Goal: Information Seeking & Learning: Learn about a topic

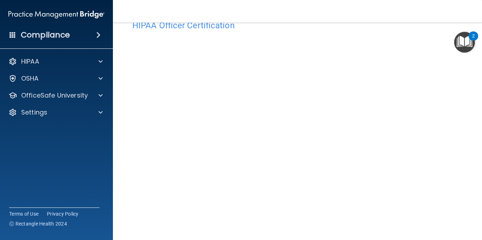
scroll to position [71, 0]
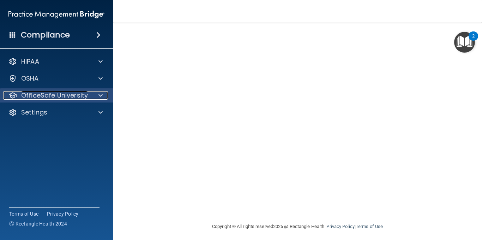
click at [92, 99] on div at bounding box center [100, 95] width 18 height 8
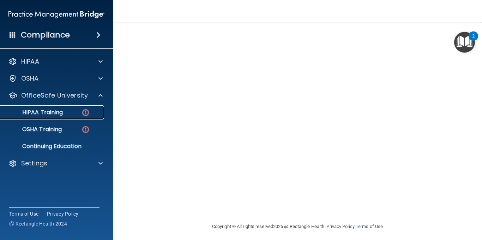
click at [50, 109] on p "HIPAA Training" at bounding box center [34, 112] width 58 height 7
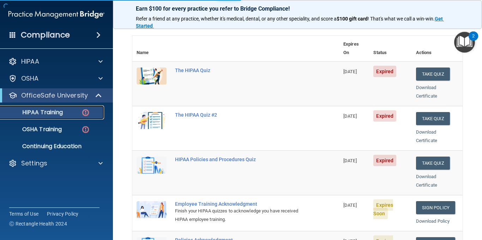
scroll to position [314, 0]
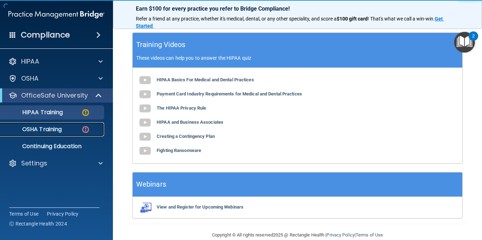
click at [49, 128] on p "OSHA Training" at bounding box center [33, 129] width 57 height 7
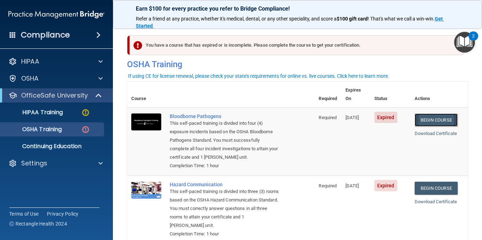
click at [439, 116] on link "Begin Course" at bounding box center [436, 119] width 43 height 13
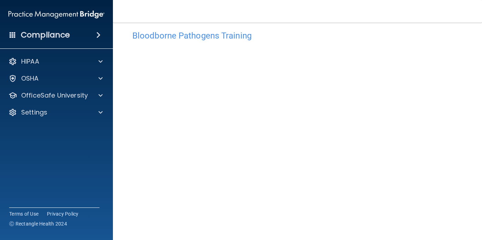
scroll to position [28, 0]
click at [424, 22] on nav "Toggle navigation Kristy Dunn redfordkristy@yahoo.com Manage My Enterprise Aldr…" at bounding box center [297, 11] width 369 height 23
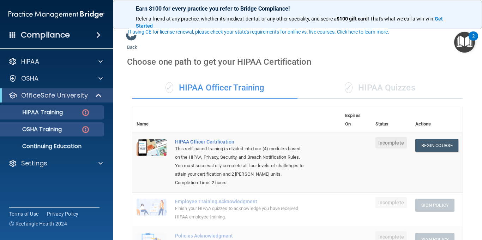
scroll to position [40, 0]
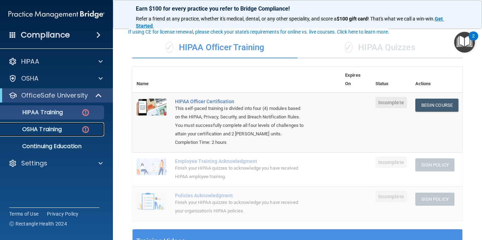
click at [64, 129] on div "OSHA Training" at bounding box center [53, 129] width 96 height 7
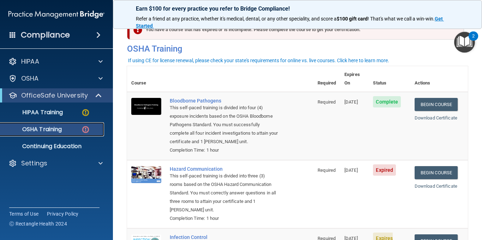
scroll to position [16, 0]
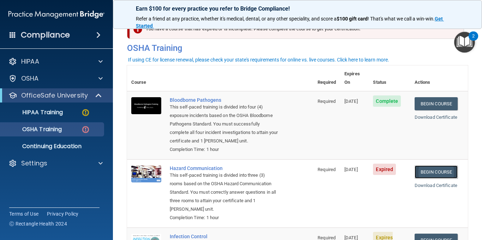
click at [442, 174] on link "Begin Course" at bounding box center [436, 171] width 43 height 13
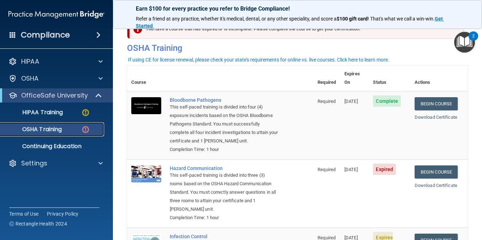
click at [73, 132] on div "OSHA Training" at bounding box center [53, 129] width 96 height 7
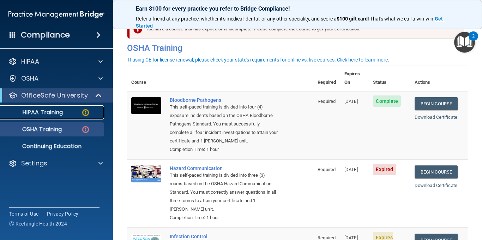
click at [87, 116] on img at bounding box center [85, 112] width 9 height 9
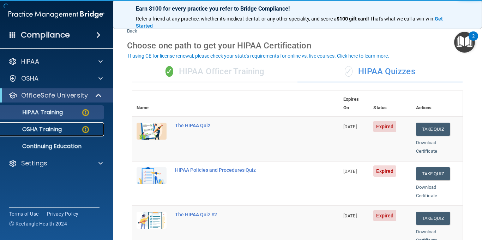
click at [85, 130] on img at bounding box center [85, 129] width 9 height 9
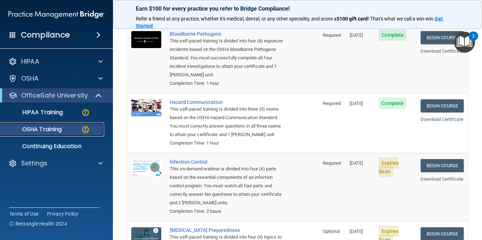
scroll to position [93, 0]
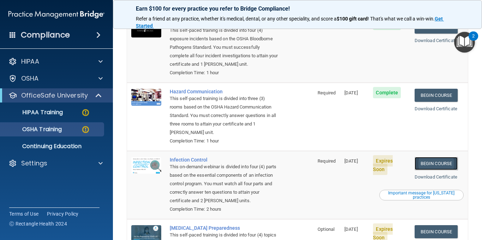
click at [437, 164] on link "Begin Course" at bounding box center [436, 163] width 43 height 13
click at [68, 131] on div "OSHA Training" at bounding box center [53, 129] width 96 height 7
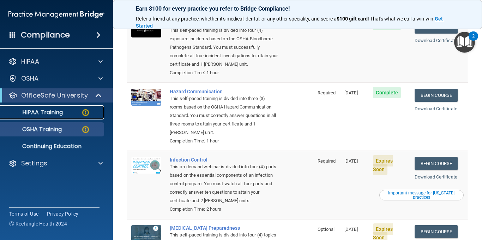
click at [68, 112] on div "HIPAA Training" at bounding box center [53, 112] width 96 height 7
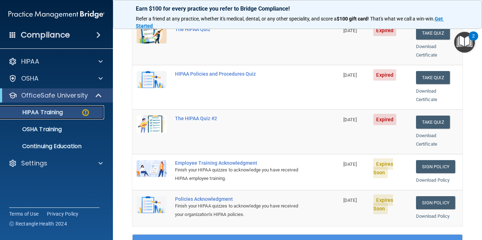
scroll to position [109, 0]
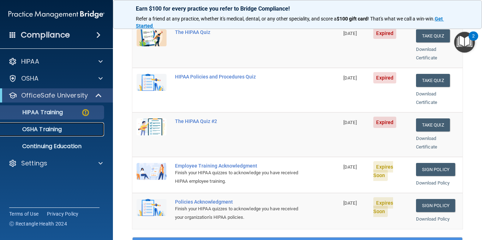
click at [82, 127] on div "OSHA Training" at bounding box center [53, 129] width 96 height 7
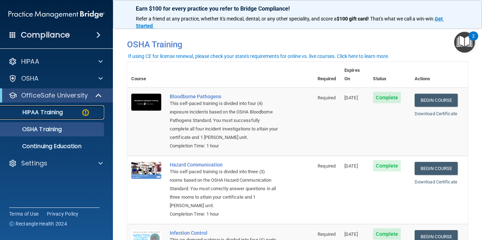
click at [78, 109] on div "HIPAA Training" at bounding box center [53, 112] width 96 height 7
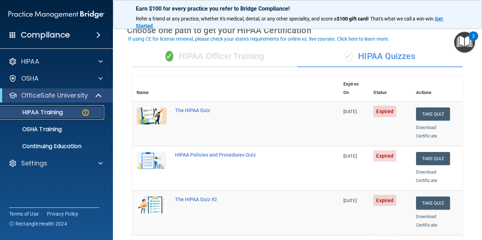
scroll to position [33, 0]
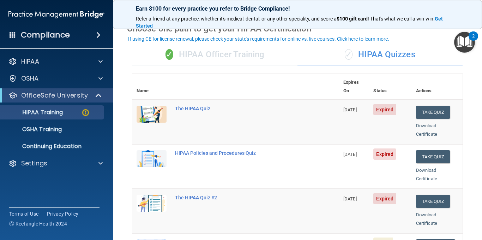
click at [252, 60] on div "✓ HIPAA Officer Training" at bounding box center [214, 54] width 165 height 21
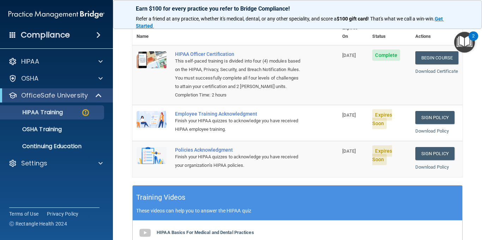
scroll to position [90, 0]
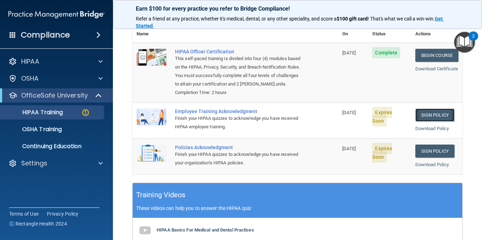
click at [434, 114] on link "Sign Policy" at bounding box center [434, 114] width 39 height 13
click at [432, 155] on link "Sign Policy" at bounding box center [434, 150] width 39 height 13
click at [82, 110] on img at bounding box center [85, 112] width 9 height 9
click at [64, 125] on link "OSHA Training" at bounding box center [48, 129] width 111 height 14
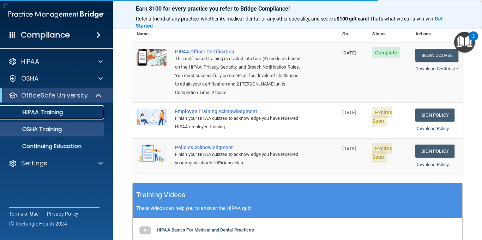
click at [64, 117] on link "HIPAA Training" at bounding box center [48, 112] width 111 height 14
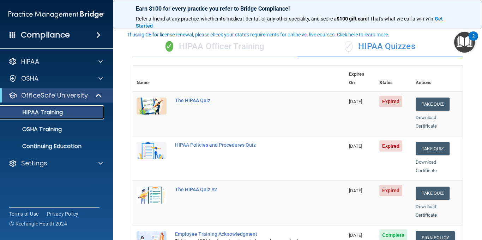
scroll to position [36, 0]
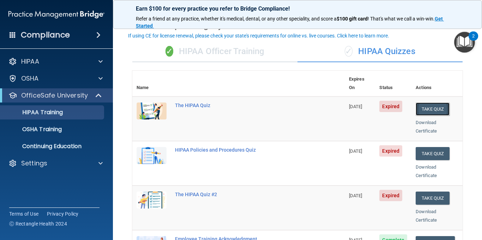
click at [416, 104] on button "Take Quiz" at bounding box center [433, 108] width 34 height 13
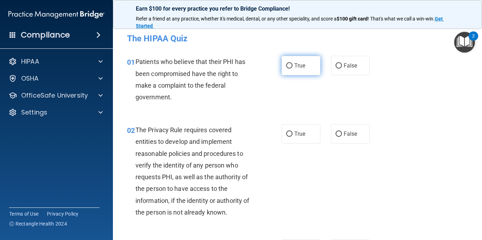
click at [309, 67] on label "True" at bounding box center [301, 65] width 39 height 19
click at [293, 67] on input "True" at bounding box center [289, 65] width 6 height 5
radio input "true"
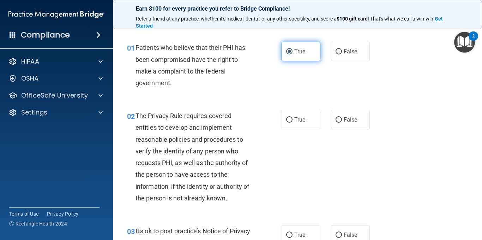
scroll to position [28, 0]
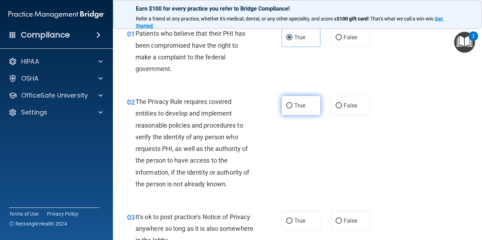
click at [290, 112] on label "True" at bounding box center [301, 105] width 39 height 19
click at [290, 108] on input "True" at bounding box center [289, 105] width 6 height 5
radio input "true"
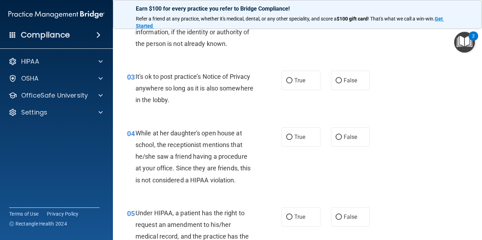
scroll to position [169, 0]
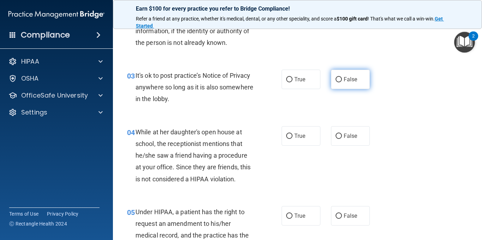
click at [349, 84] on label "False" at bounding box center [350, 79] width 39 height 19
click at [342, 82] on input "False" at bounding box center [339, 79] width 6 height 5
radio input "true"
click at [346, 142] on label "False" at bounding box center [350, 135] width 39 height 19
click at [342, 139] on input "False" at bounding box center [339, 135] width 6 height 5
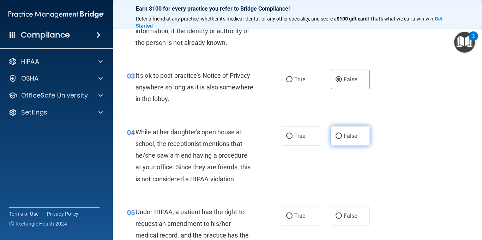
radio input "true"
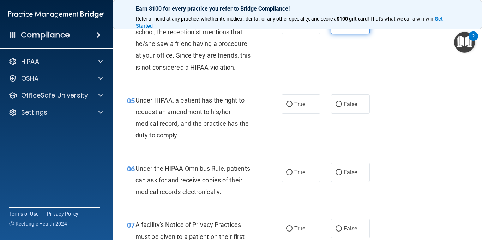
scroll to position [282, 0]
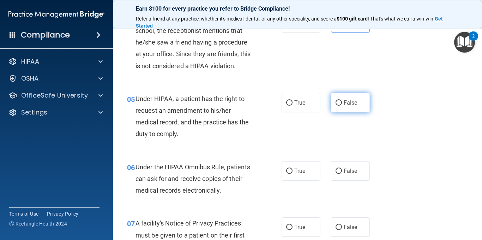
click at [353, 107] on label "False" at bounding box center [350, 102] width 39 height 19
click at [342, 106] on input "False" at bounding box center [339, 102] width 6 height 5
radio input "true"
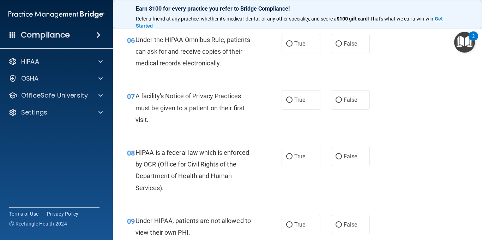
scroll to position [395, 0]
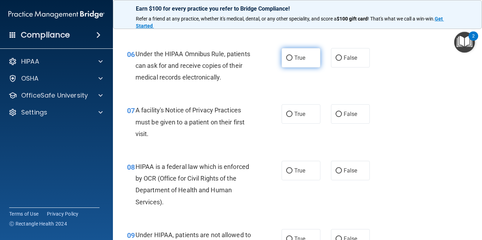
click at [312, 57] on label "True" at bounding box center [301, 57] width 39 height 19
click at [293, 57] on input "True" at bounding box center [289, 57] width 6 height 5
radio input "true"
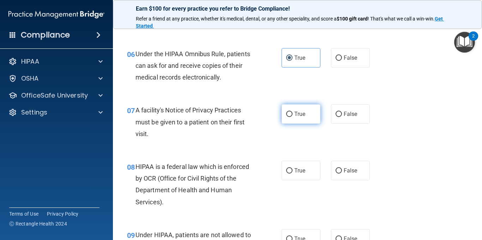
click at [305, 109] on label "True" at bounding box center [301, 113] width 39 height 19
click at [293, 112] on input "True" at bounding box center [289, 114] width 6 height 5
radio input "true"
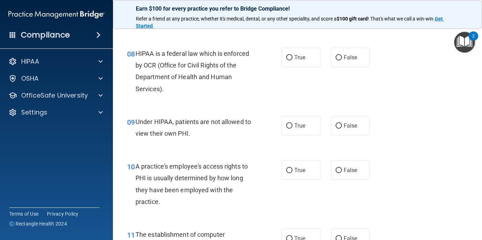
scroll to position [494, 0]
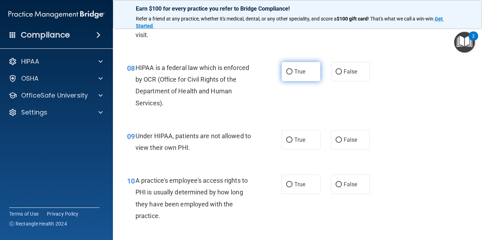
click at [292, 75] on label "True" at bounding box center [301, 71] width 39 height 19
click at [292, 74] on input "True" at bounding box center [289, 71] width 6 height 5
radio input "true"
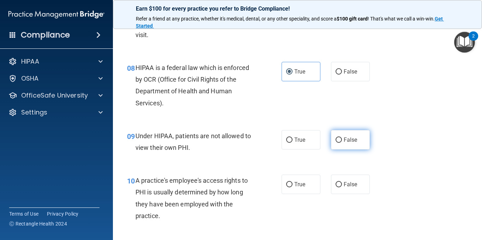
click at [346, 142] on span "False" at bounding box center [351, 139] width 14 height 7
click at [342, 142] on input "False" at bounding box center [339, 139] width 6 height 5
radio input "true"
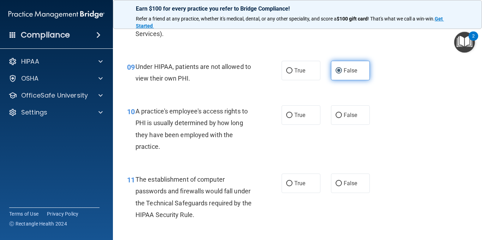
scroll to position [565, 0]
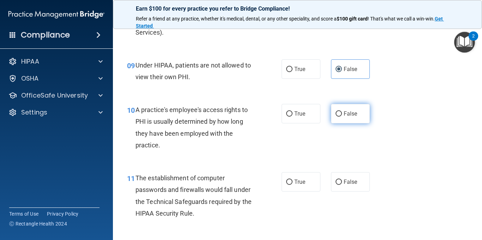
click at [349, 110] on span "False" at bounding box center [351, 113] width 14 height 7
click at [342, 111] on input "False" at bounding box center [339, 113] width 6 height 5
radio input "true"
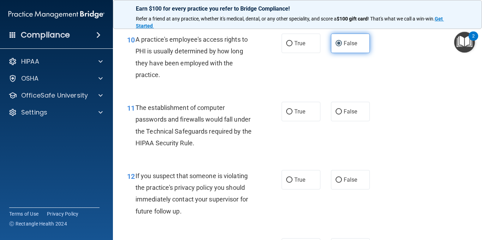
scroll to position [635, 0]
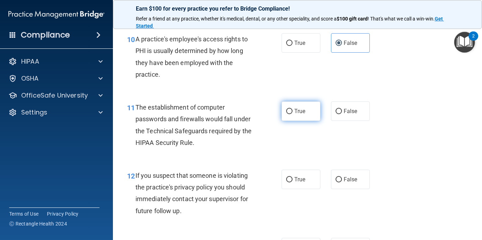
click at [303, 116] on label "True" at bounding box center [301, 110] width 39 height 19
click at [293, 114] on input "True" at bounding box center [289, 111] width 6 height 5
radio input "true"
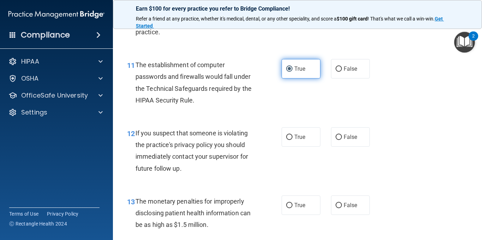
scroll to position [692, 0]
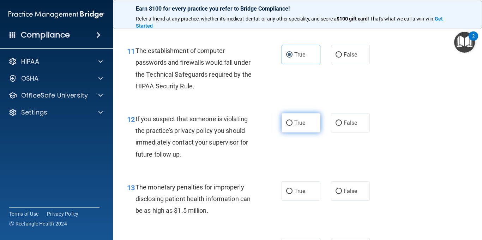
click at [302, 118] on label "True" at bounding box center [301, 122] width 39 height 19
click at [293, 120] on input "True" at bounding box center [289, 122] width 6 height 5
radio input "true"
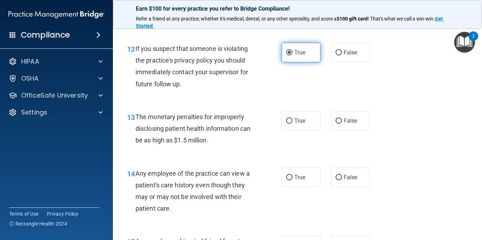
scroll to position [762, 0]
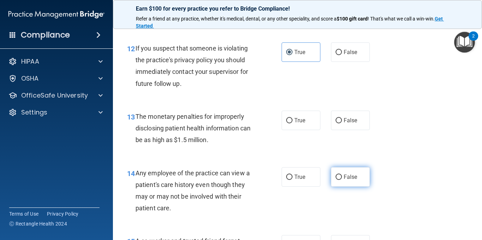
click at [349, 178] on span "False" at bounding box center [351, 176] width 14 height 7
click at [342, 178] on input "False" at bounding box center [339, 176] width 6 height 5
radio input "true"
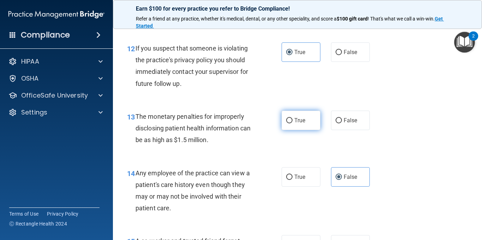
click at [309, 121] on label "True" at bounding box center [301, 119] width 39 height 19
click at [293, 121] on input "True" at bounding box center [289, 120] width 6 height 5
radio input "true"
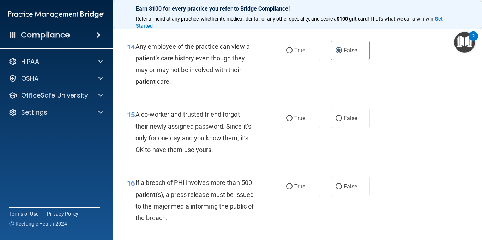
scroll to position [889, 0]
click at [345, 117] on span "False" at bounding box center [351, 117] width 14 height 7
click at [342, 117] on input "False" at bounding box center [339, 117] width 6 height 5
radio input "true"
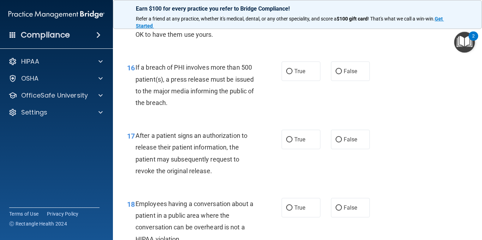
scroll to position [1017, 0]
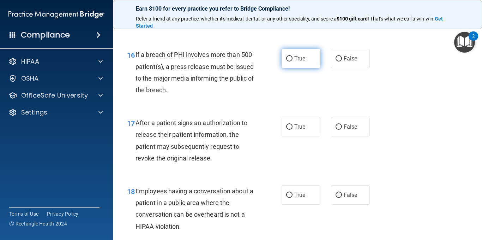
click at [294, 58] on span "True" at bounding box center [299, 58] width 11 height 7
click at [293, 58] on input "True" at bounding box center [289, 58] width 6 height 5
radio input "true"
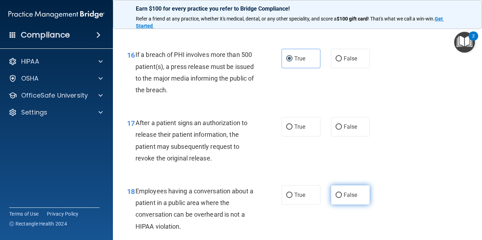
click at [346, 198] on label "False" at bounding box center [350, 194] width 39 height 19
click at [342, 198] on input "False" at bounding box center [339, 194] width 6 height 5
radio input "true"
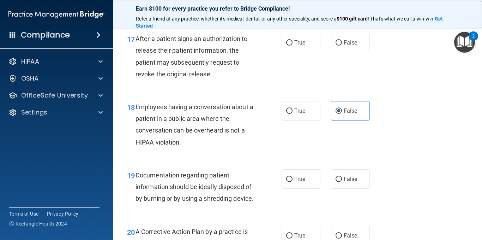
scroll to position [1101, 0]
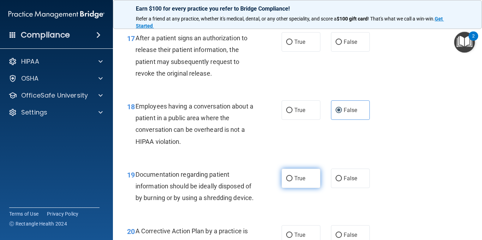
click at [304, 177] on label "True" at bounding box center [301, 177] width 39 height 19
click at [293, 177] on input "True" at bounding box center [289, 178] width 6 height 5
radio input "true"
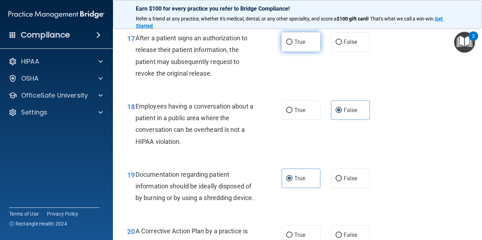
click at [302, 50] on label "True" at bounding box center [301, 41] width 39 height 19
click at [293, 45] on input "True" at bounding box center [289, 42] width 6 height 5
radio input "true"
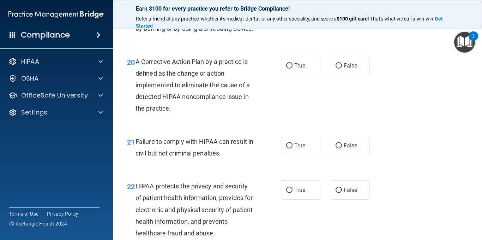
scroll to position [1271, 0]
click at [351, 148] on span "False" at bounding box center [351, 145] width 14 height 7
click at [342, 148] on input "False" at bounding box center [339, 145] width 6 height 5
radio input "true"
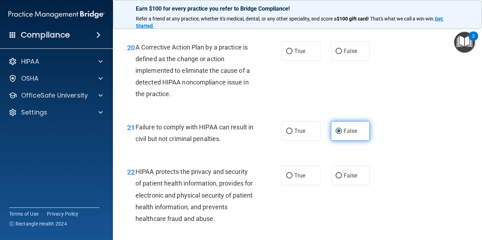
scroll to position [1299, 0]
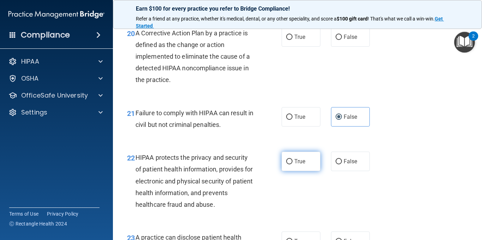
click at [303, 164] on span "True" at bounding box center [299, 161] width 11 height 7
click at [293, 164] on input "True" at bounding box center [289, 161] width 6 height 5
radio input "true"
click at [301, 40] on span "True" at bounding box center [299, 37] width 11 height 7
click at [293, 40] on input "True" at bounding box center [289, 37] width 6 height 5
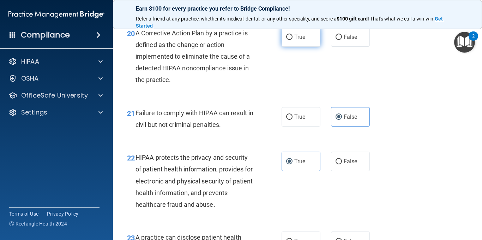
radio input "true"
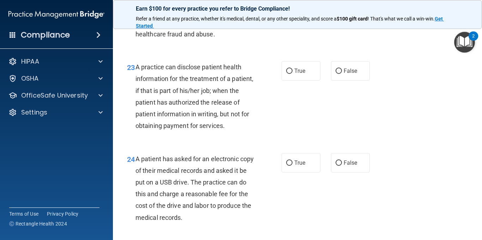
scroll to position [1482, 0]
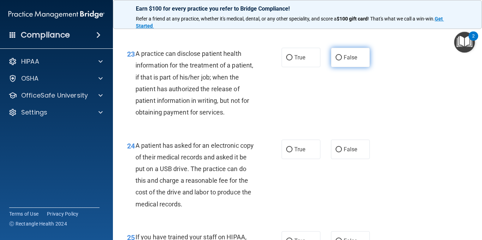
click at [340, 63] on label "False" at bounding box center [350, 57] width 39 height 19
click at [340, 60] on input "False" at bounding box center [339, 57] width 6 height 5
radio input "true"
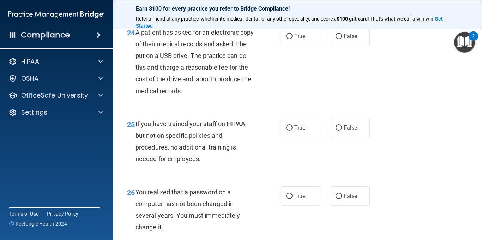
scroll to position [1610, 0]
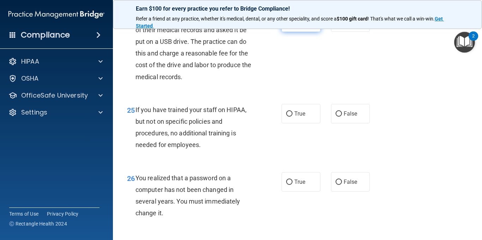
click at [294, 25] on span "True" at bounding box center [299, 22] width 11 height 7
click at [292, 25] on input "True" at bounding box center [289, 22] width 6 height 5
radio input "true"
click at [344, 117] on span "False" at bounding box center [351, 113] width 14 height 7
click at [341, 116] on input "False" at bounding box center [339, 113] width 6 height 5
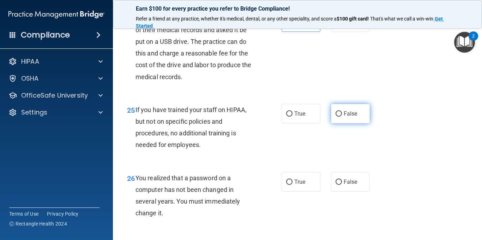
radio input "true"
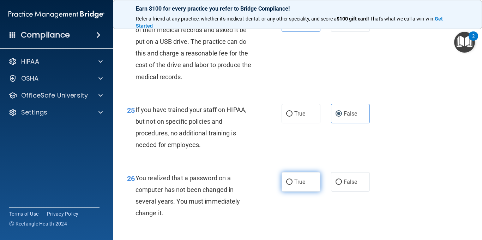
click at [294, 185] on span "True" at bounding box center [299, 181] width 11 height 7
click at [293, 185] on input "True" at bounding box center [289, 181] width 6 height 5
radio input "true"
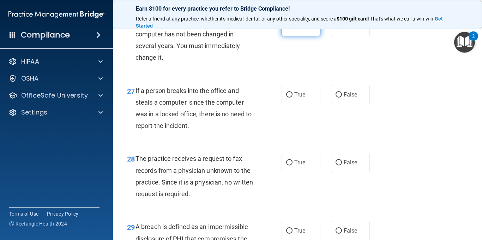
scroll to position [1779, 0]
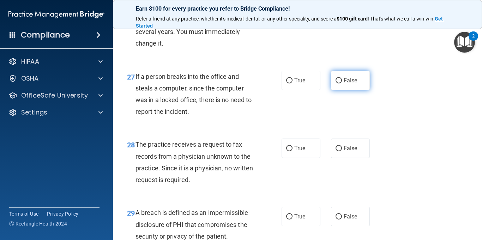
click at [345, 84] on span "False" at bounding box center [351, 80] width 14 height 7
click at [342, 83] on input "False" at bounding box center [339, 80] width 6 height 5
radio input "true"
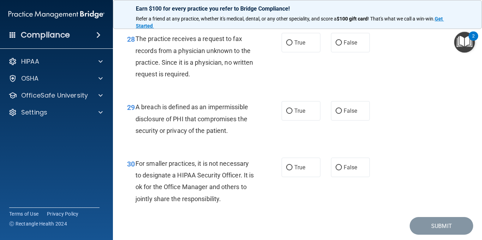
scroll to position [1892, 0]
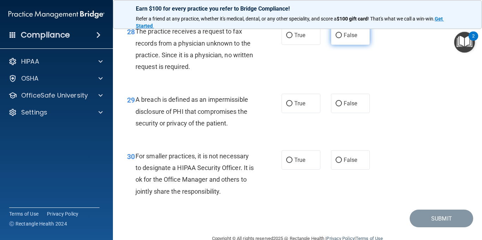
click at [351, 38] on span "False" at bounding box center [351, 35] width 14 height 7
click at [342, 38] on input "False" at bounding box center [339, 35] width 6 height 5
radio input "true"
click at [294, 113] on label "True" at bounding box center [301, 103] width 39 height 19
click at [293, 106] on input "True" at bounding box center [289, 103] width 6 height 5
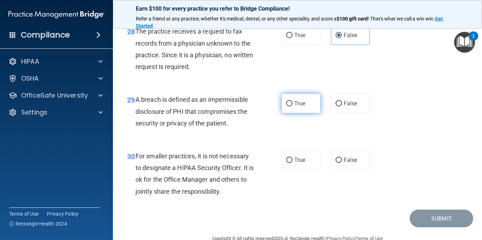
radio input "true"
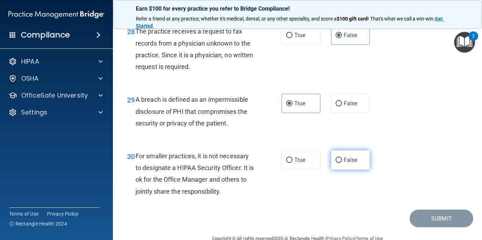
click at [354, 169] on label "False" at bounding box center [350, 159] width 39 height 19
click at [342, 163] on input "False" at bounding box center [339, 159] width 6 height 5
radio input "true"
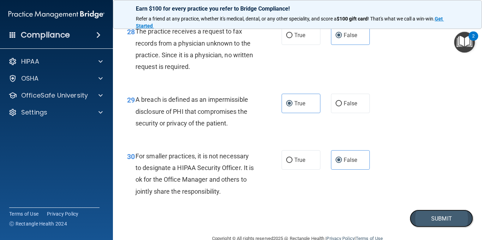
click at [417, 227] on button "Submit" at bounding box center [442, 218] width 64 height 18
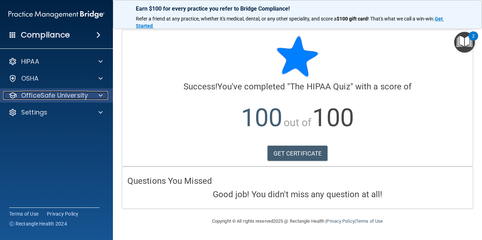
click at [71, 95] on p "OfficeSafe University" at bounding box center [54, 95] width 67 height 8
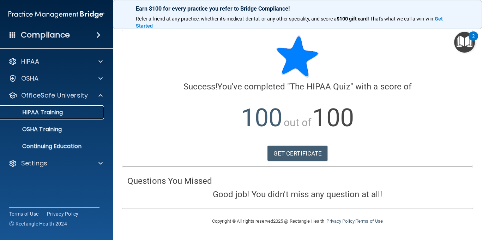
click at [69, 109] on div "HIPAA Training" at bounding box center [53, 112] width 96 height 7
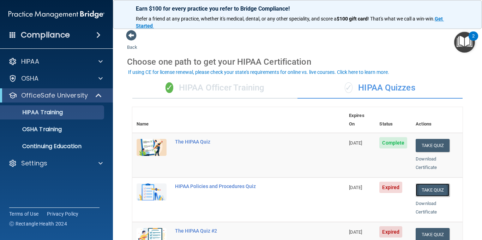
click at [430, 183] on button "Take Quiz" at bounding box center [433, 189] width 34 height 13
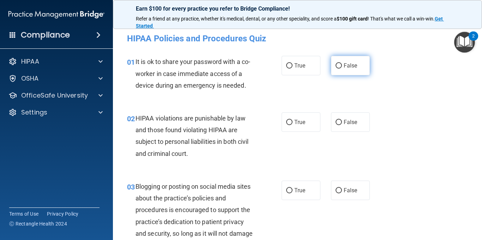
click at [346, 59] on label "False" at bounding box center [350, 65] width 39 height 19
click at [342, 63] on input "False" at bounding box center [339, 65] width 6 height 5
radio input "true"
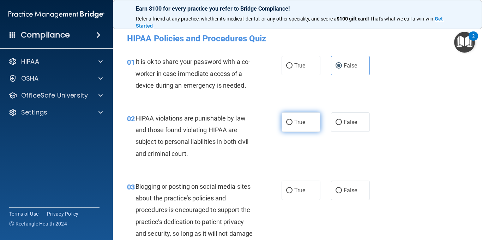
click at [308, 125] on label "True" at bounding box center [301, 121] width 39 height 19
click at [293, 125] on input "True" at bounding box center [289, 122] width 6 height 5
radio input "true"
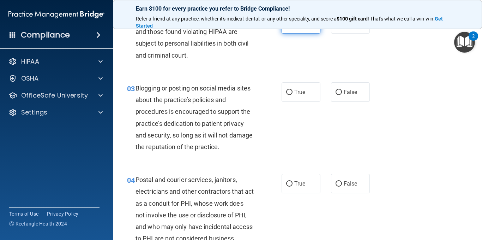
scroll to position [99, 0]
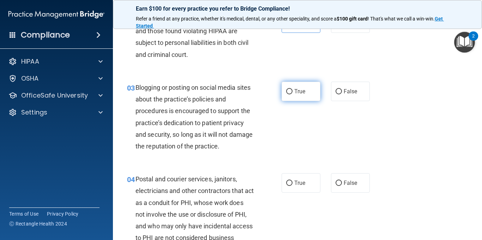
click at [290, 91] on label "True" at bounding box center [301, 91] width 39 height 19
click at [290, 91] on input "True" at bounding box center [289, 91] width 6 height 5
radio input "true"
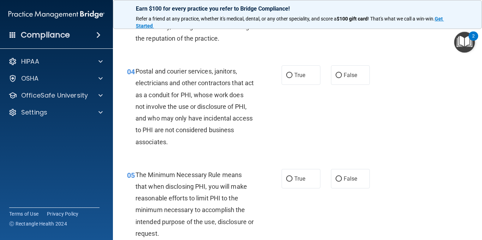
scroll to position [212, 0]
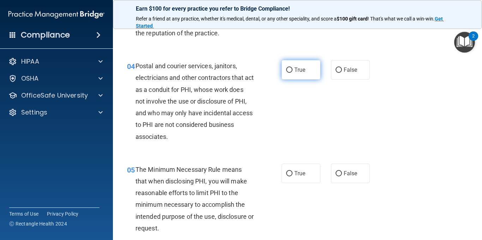
click at [294, 70] on span "True" at bounding box center [299, 69] width 11 height 7
click at [293, 70] on input "True" at bounding box center [289, 69] width 6 height 5
radio input "true"
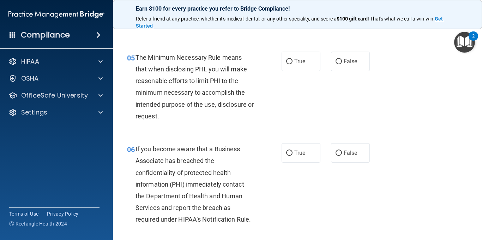
scroll to position [325, 0]
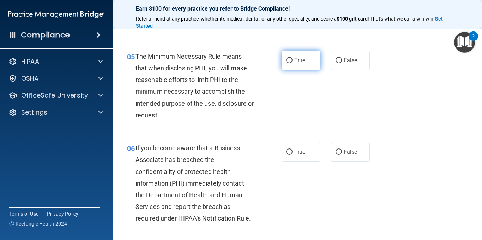
click at [298, 64] on label "True" at bounding box center [301, 59] width 39 height 19
click at [293, 63] on input "True" at bounding box center [289, 60] width 6 height 5
radio input "true"
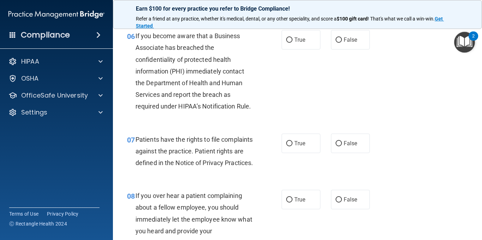
scroll to position [438, 0]
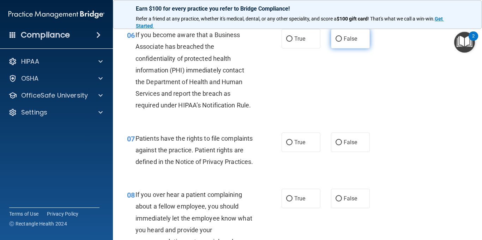
click at [344, 34] on label "False" at bounding box center [350, 38] width 39 height 19
click at [342, 36] on input "False" at bounding box center [339, 38] width 6 height 5
radio input "true"
click at [294, 143] on span "True" at bounding box center [299, 142] width 11 height 7
click at [293, 143] on input "True" at bounding box center [289, 142] width 6 height 5
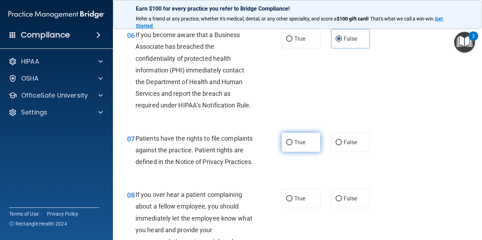
radio input "true"
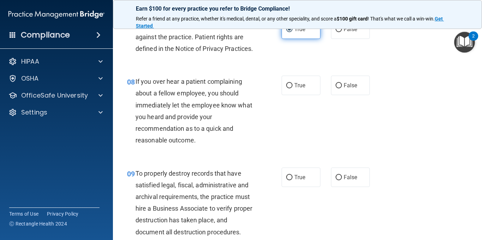
scroll to position [565, 0]
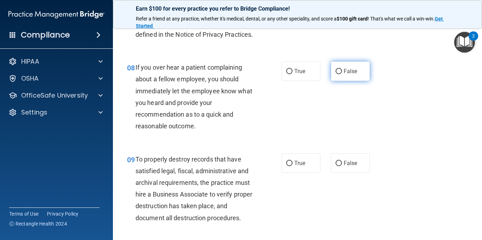
click at [347, 74] on span "False" at bounding box center [351, 71] width 14 height 7
click at [342, 74] on input "False" at bounding box center [339, 71] width 6 height 5
radio input "true"
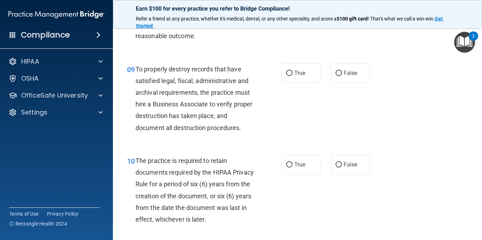
scroll to position [664, 0]
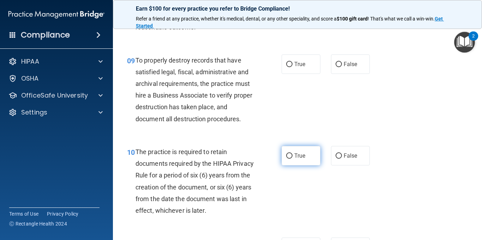
click at [286, 165] on label "True" at bounding box center [301, 155] width 39 height 19
click at [286, 158] on input "True" at bounding box center [289, 155] width 6 height 5
radio input "true"
click at [364, 71] on label "False" at bounding box center [350, 63] width 39 height 19
click at [342, 67] on input "False" at bounding box center [339, 64] width 6 height 5
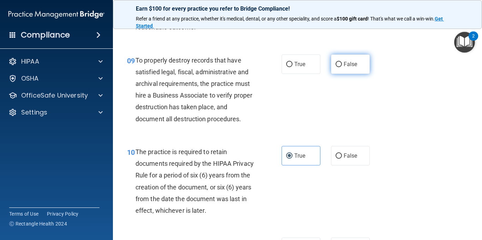
radio input "true"
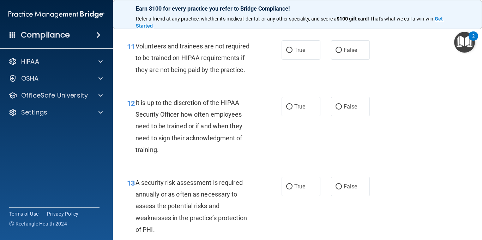
scroll to position [861, 0]
click at [294, 53] on span "True" at bounding box center [299, 49] width 11 height 7
click at [293, 52] on input "True" at bounding box center [289, 49] width 6 height 5
radio input "true"
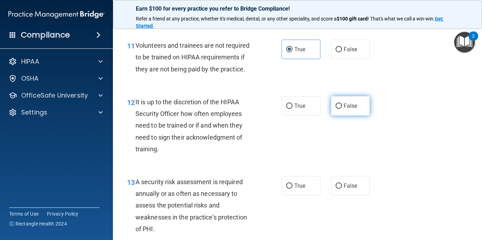
click at [354, 115] on label "False" at bounding box center [350, 105] width 39 height 19
click at [342, 109] on input "False" at bounding box center [339, 105] width 6 height 5
radio input "true"
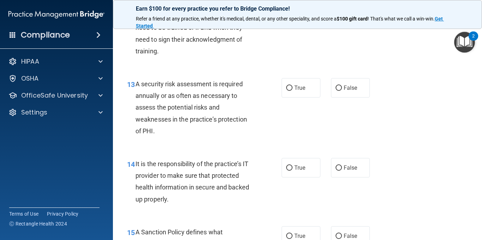
scroll to position [960, 0]
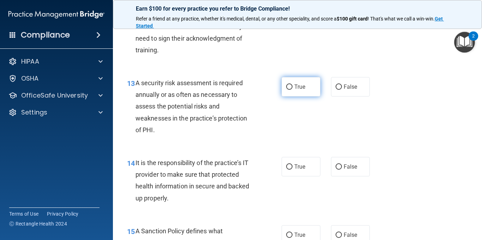
click at [298, 90] on span "True" at bounding box center [299, 86] width 11 height 7
click at [293, 90] on input "True" at bounding box center [289, 86] width 6 height 5
radio input "true"
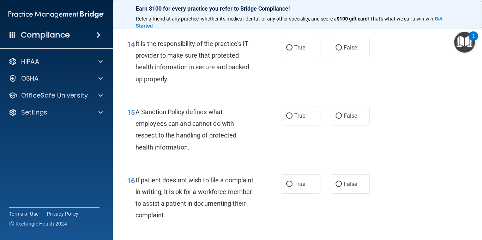
scroll to position [1087, 0]
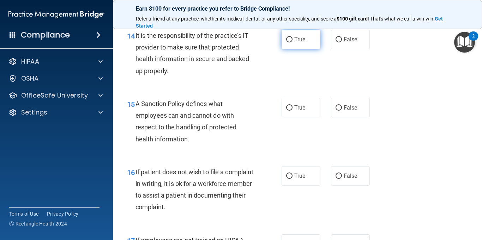
click at [302, 43] on span "True" at bounding box center [299, 39] width 11 height 7
click at [293, 42] on input "True" at bounding box center [289, 39] width 6 height 5
radio input "true"
click at [300, 115] on label "True" at bounding box center [301, 107] width 39 height 19
click at [293, 110] on input "True" at bounding box center [289, 107] width 6 height 5
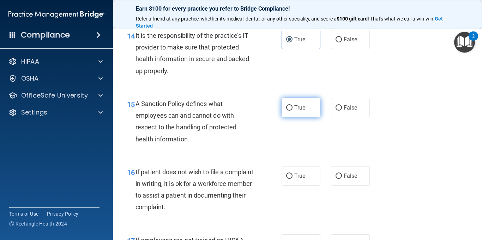
radio input "true"
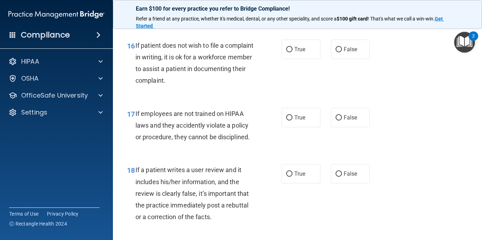
scroll to position [1214, 0]
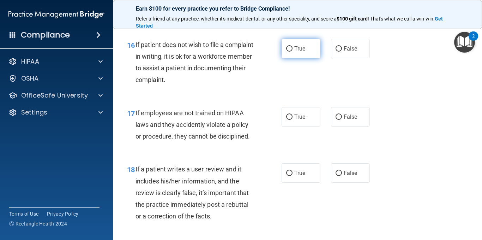
click at [295, 58] on label "True" at bounding box center [301, 48] width 39 height 19
click at [293, 52] on input "True" at bounding box center [289, 48] width 6 height 5
radio input "true"
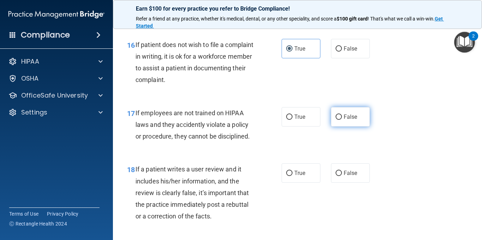
click at [351, 126] on label "False" at bounding box center [350, 116] width 39 height 19
click at [342, 120] on input "False" at bounding box center [339, 116] width 6 height 5
radio input "true"
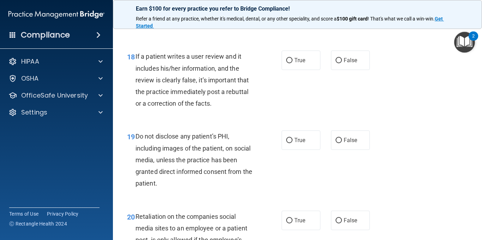
scroll to position [1327, 0]
click at [354, 63] on span "False" at bounding box center [351, 59] width 14 height 7
click at [342, 63] on input "False" at bounding box center [339, 60] width 6 height 5
radio input "true"
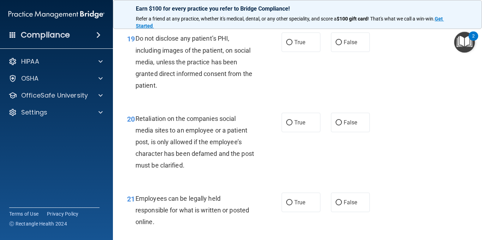
scroll to position [1426, 0]
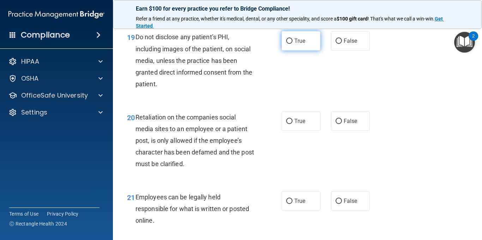
click at [297, 50] on label "True" at bounding box center [301, 40] width 39 height 19
click at [293, 44] on input "True" at bounding box center [289, 40] width 6 height 5
radio input "true"
click at [338, 131] on label "False" at bounding box center [350, 120] width 39 height 19
click at [338, 124] on input "False" at bounding box center [339, 121] width 6 height 5
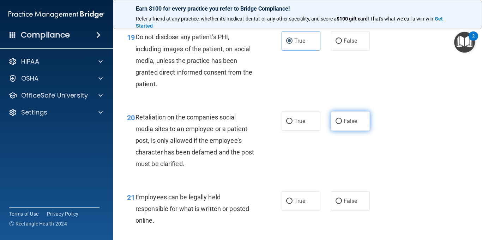
radio input "true"
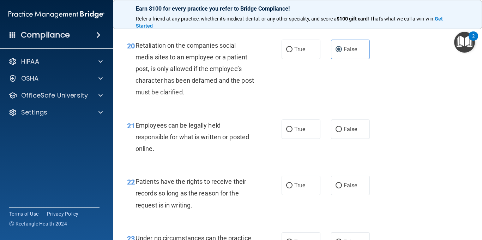
scroll to position [1511, 0]
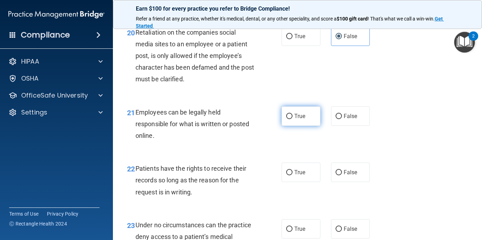
click at [294, 119] on span "True" at bounding box center [299, 116] width 11 height 7
click at [293, 119] on input "True" at bounding box center [289, 116] width 6 height 5
radio input "true"
click at [349, 182] on label "False" at bounding box center [350, 171] width 39 height 19
click at [342, 175] on input "False" at bounding box center [339, 172] width 6 height 5
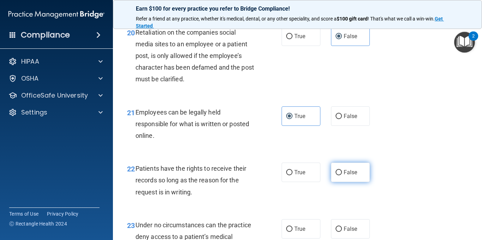
radio input "true"
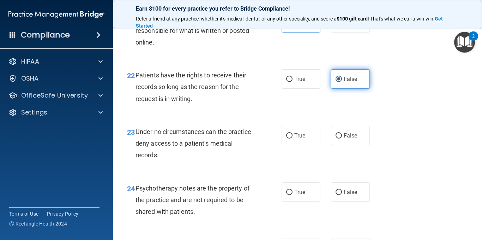
scroll to position [1680, 0]
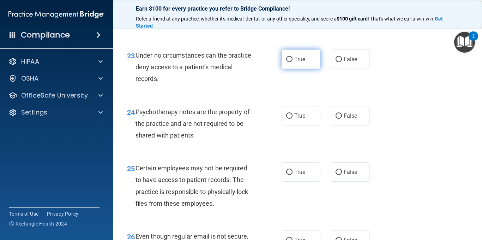
click at [296, 62] on span "True" at bounding box center [299, 59] width 11 height 7
click at [293, 62] on input "True" at bounding box center [289, 59] width 6 height 5
radio input "true"
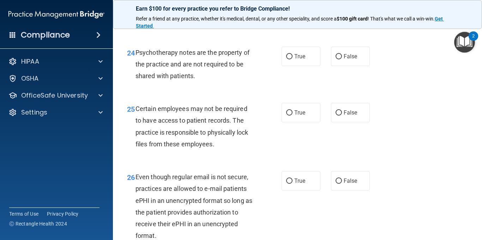
scroll to position [1751, 0]
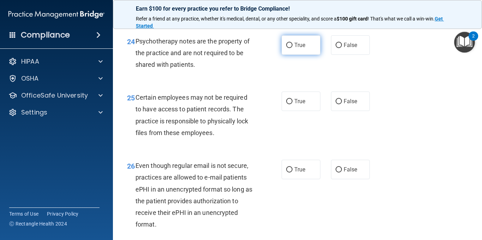
click at [287, 48] on input "True" at bounding box center [289, 45] width 6 height 5
radio input "true"
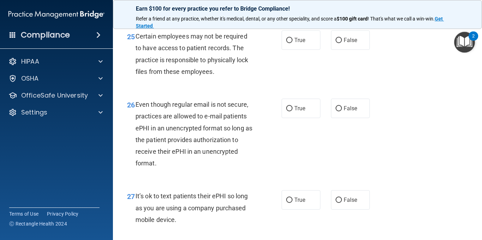
scroll to position [1821, 0]
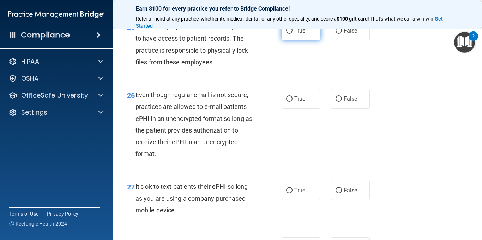
click at [282, 40] on label "True" at bounding box center [301, 30] width 39 height 19
click at [286, 34] on input "True" at bounding box center [289, 30] width 6 height 5
radio input "true"
click at [282, 40] on label "True" at bounding box center [301, 30] width 39 height 19
click at [286, 34] on input "True" at bounding box center [289, 30] width 6 height 5
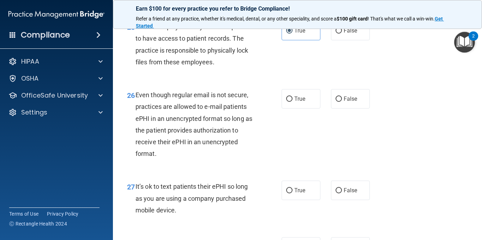
click at [299, 63] on div "25 Certain employees may not be required to have access to patient records. The…" at bounding box center [298, 46] width 352 height 68
click at [395, 131] on div "26 Even though regular email is not secure, practices are allowed to e-mail pat…" at bounding box center [298, 125] width 352 height 91
click at [354, 108] on label "False" at bounding box center [350, 98] width 39 height 19
click at [342, 102] on input "False" at bounding box center [339, 98] width 6 height 5
radio input "true"
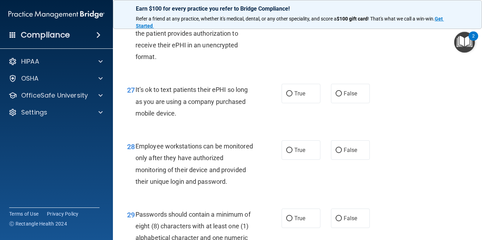
scroll to position [1951, 0]
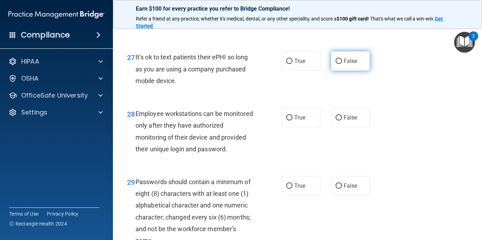
click at [351, 64] on span "False" at bounding box center [351, 61] width 14 height 7
click at [342, 64] on input "False" at bounding box center [339, 61] width 6 height 5
radio input "true"
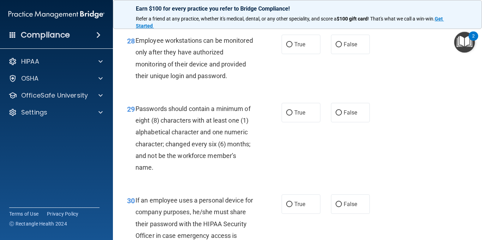
scroll to position [2035, 0]
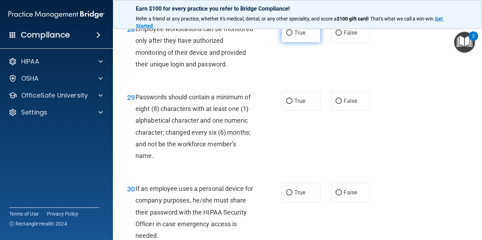
click at [294, 42] on label "True" at bounding box center [301, 32] width 39 height 19
click at [293, 36] on input "True" at bounding box center [289, 32] width 6 height 5
radio input "true"
click at [305, 110] on label "True" at bounding box center [301, 100] width 39 height 19
click at [293, 104] on input "True" at bounding box center [289, 100] width 6 height 5
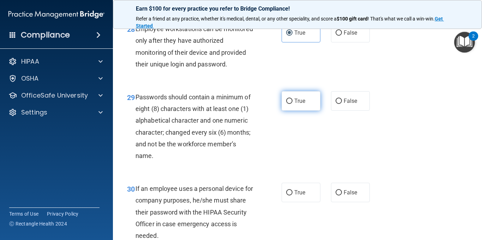
radio input "true"
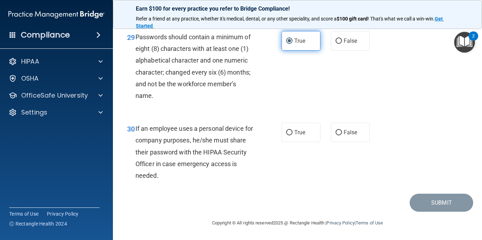
scroll to position [2119, 0]
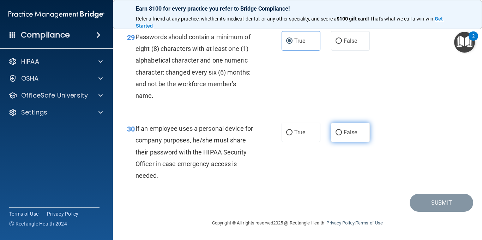
click at [355, 133] on label "False" at bounding box center [350, 131] width 39 height 19
click at [342, 133] on input "False" at bounding box center [339, 132] width 6 height 5
radio input "true"
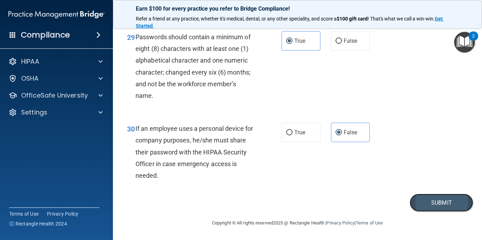
click at [426, 202] on button "Submit" at bounding box center [442, 202] width 64 height 18
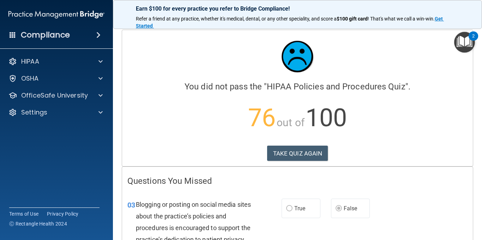
click at [454, 177] on h4 "Questions You Missed" at bounding box center [297, 180] width 340 height 9
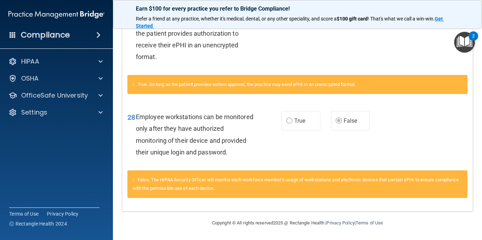
scroll to position [702, 0]
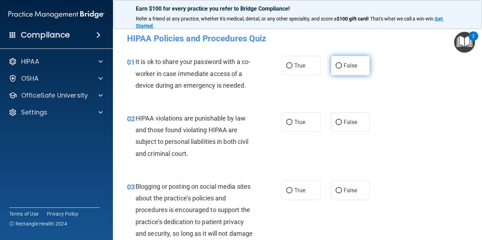
click at [344, 67] on span "False" at bounding box center [351, 65] width 14 height 7
click at [342, 67] on input "False" at bounding box center [339, 65] width 6 height 5
radio input "true"
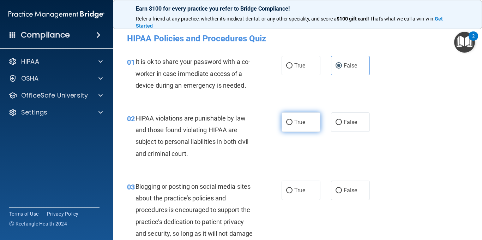
click at [295, 118] on label "True" at bounding box center [301, 121] width 39 height 19
click at [293, 120] on input "True" at bounding box center [289, 122] width 6 height 5
radio input "true"
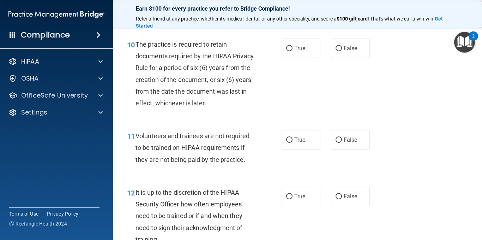
scroll to position [779, 0]
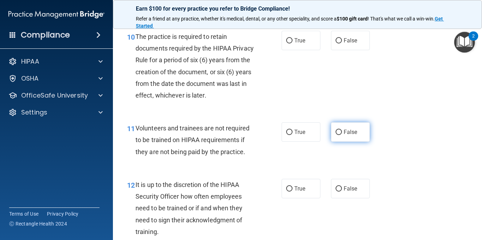
click at [349, 135] on span "False" at bounding box center [351, 131] width 14 height 7
click at [342, 135] on input "False" at bounding box center [339, 132] width 6 height 5
radio input "true"
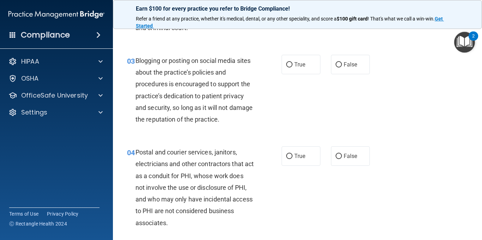
scroll to position [127, 0]
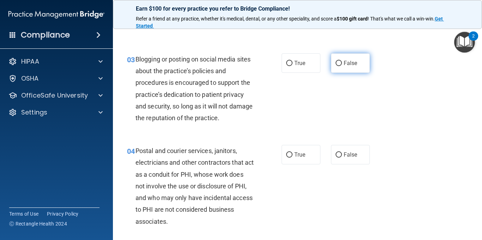
click at [345, 63] on span "False" at bounding box center [351, 63] width 14 height 7
click at [342, 63] on input "False" at bounding box center [339, 63] width 6 height 5
radio input "true"
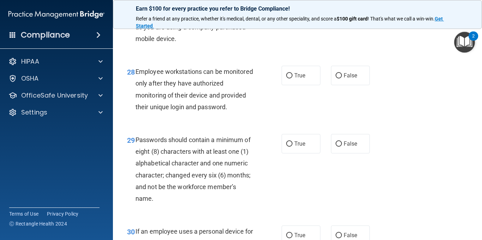
scroll to position [1991, 0]
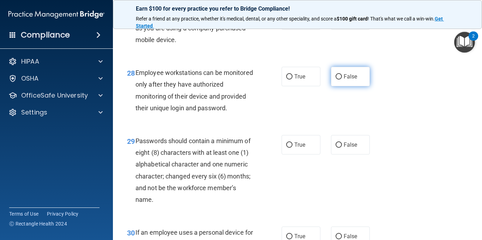
click at [354, 80] on span "False" at bounding box center [351, 76] width 14 height 7
click at [342, 79] on input "False" at bounding box center [339, 76] width 6 height 5
radio input "true"
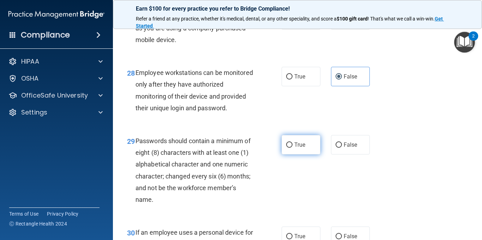
click at [302, 154] on label "True" at bounding box center [301, 144] width 39 height 19
click at [293, 148] on input "True" at bounding box center [289, 144] width 6 height 5
radio input "true"
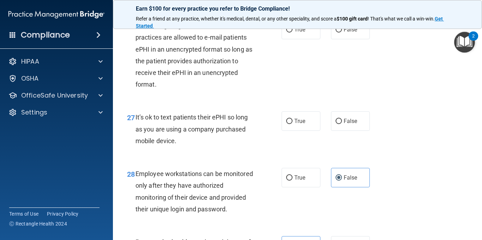
scroll to position [1887, 0]
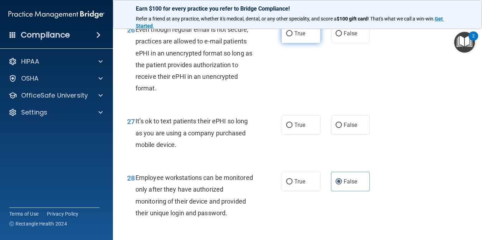
click at [292, 43] on label "True" at bounding box center [301, 33] width 39 height 19
click at [292, 36] on input "True" at bounding box center [289, 33] width 6 height 5
radio input "true"
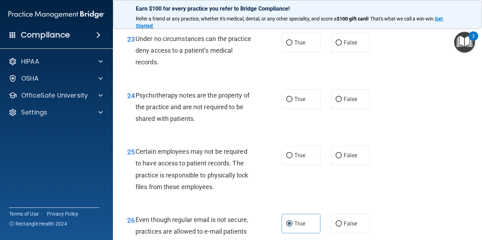
scroll to position [1673, 0]
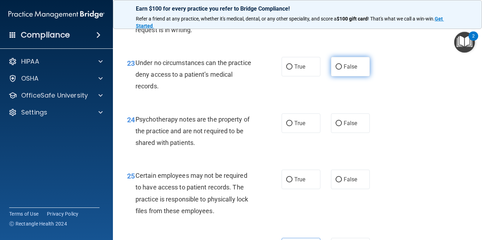
click at [349, 70] on span "False" at bounding box center [351, 66] width 14 height 7
click at [342, 70] on input "False" at bounding box center [339, 66] width 6 height 5
radio input "true"
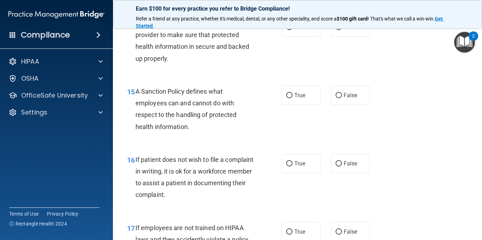
scroll to position [1064, 0]
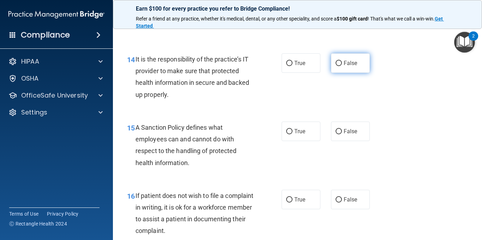
click at [358, 71] on label "False" at bounding box center [350, 62] width 39 height 19
click at [342, 66] on input "False" at bounding box center [339, 63] width 6 height 5
radio input "true"
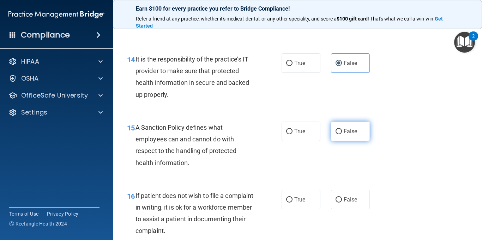
click at [348, 134] on span "False" at bounding box center [351, 131] width 14 height 7
click at [342, 134] on input "False" at bounding box center [339, 131] width 6 height 5
radio input "true"
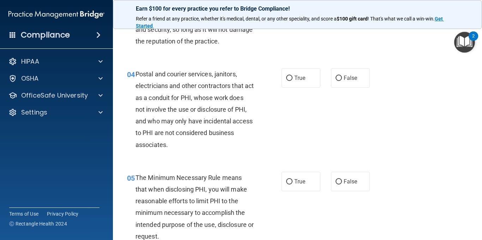
scroll to position [224, 0]
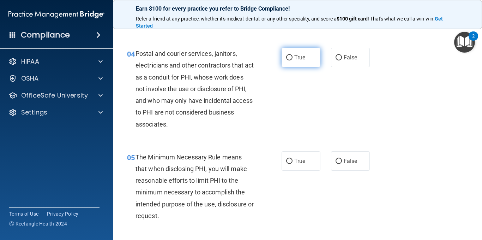
click at [301, 57] on span "True" at bounding box center [299, 57] width 11 height 7
click at [293, 57] on input "True" at bounding box center [289, 57] width 6 height 5
radio input "true"
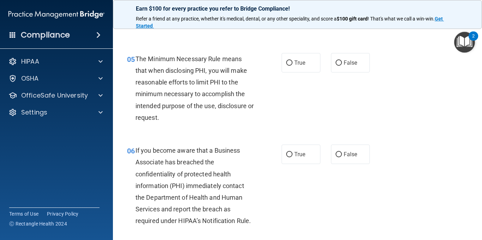
scroll to position [323, 0]
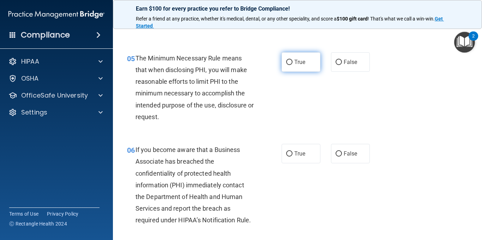
click at [301, 65] on label "True" at bounding box center [301, 61] width 39 height 19
click at [293, 65] on input "True" at bounding box center [289, 62] width 6 height 5
radio input "true"
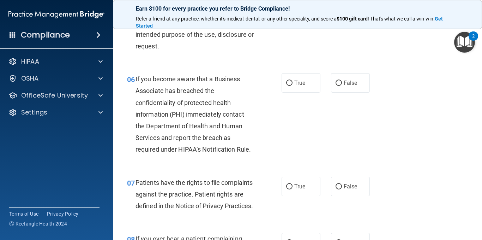
scroll to position [408, 0]
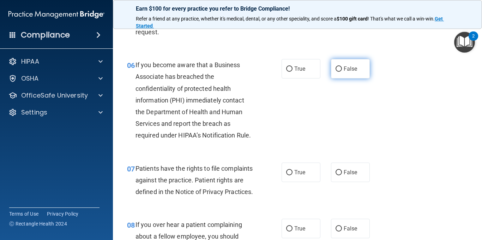
click at [345, 70] on span "False" at bounding box center [351, 68] width 14 height 7
click at [342, 70] on input "False" at bounding box center [339, 68] width 6 height 5
radio input "true"
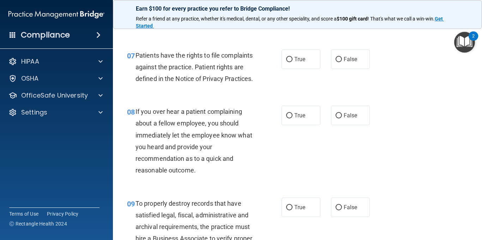
scroll to position [535, 0]
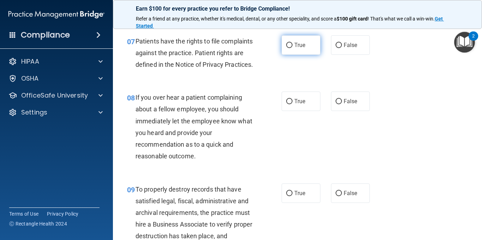
click at [296, 45] on span "True" at bounding box center [299, 45] width 11 height 7
click at [293, 45] on input "True" at bounding box center [289, 45] width 6 height 5
radio input "true"
click at [344, 104] on span "False" at bounding box center [351, 101] width 14 height 7
click at [342, 104] on input "False" at bounding box center [339, 101] width 6 height 5
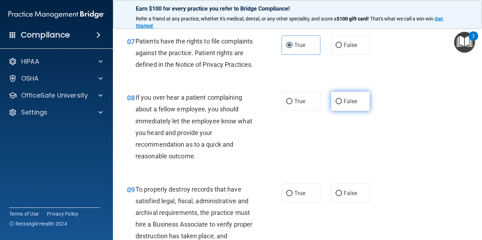
radio input "true"
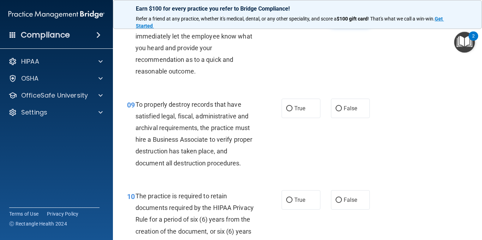
scroll to position [634, 0]
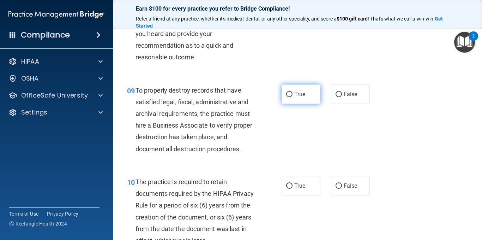
click at [296, 97] on span "True" at bounding box center [299, 94] width 11 height 7
click at [293, 97] on input "True" at bounding box center [289, 94] width 6 height 5
radio input "true"
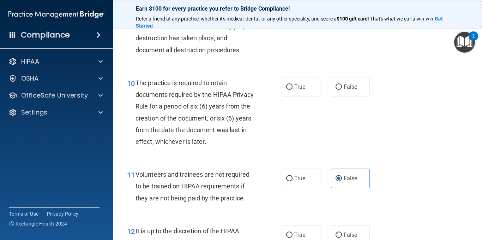
scroll to position [747, 0]
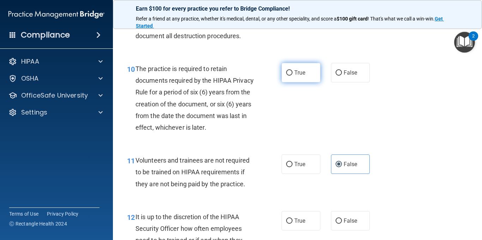
click at [299, 76] on span "True" at bounding box center [299, 72] width 11 height 7
click at [293, 76] on input "True" at bounding box center [289, 72] width 6 height 5
radio input "true"
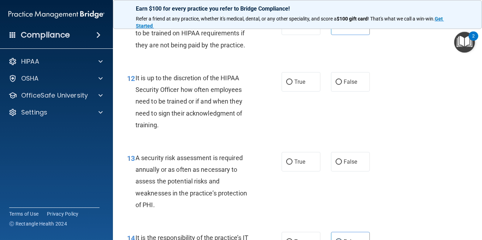
scroll to position [902, 0]
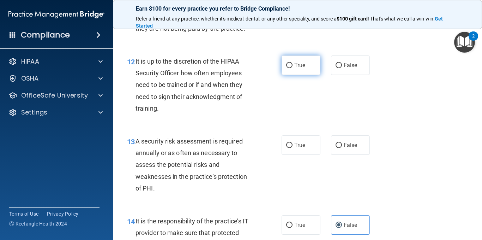
click at [297, 68] on span "True" at bounding box center [299, 65] width 11 height 7
click at [293, 68] on input "True" at bounding box center [289, 65] width 6 height 5
radio input "true"
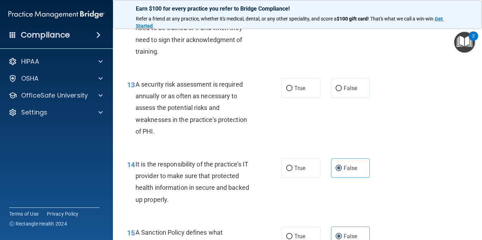
scroll to position [972, 0]
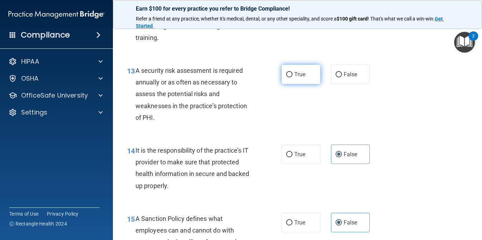
click at [287, 84] on label "True" at bounding box center [301, 74] width 39 height 19
click at [287, 77] on input "True" at bounding box center [289, 74] width 6 height 5
radio input "true"
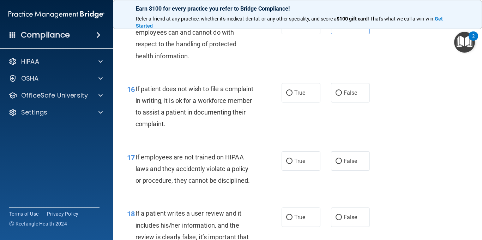
scroll to position [1184, 0]
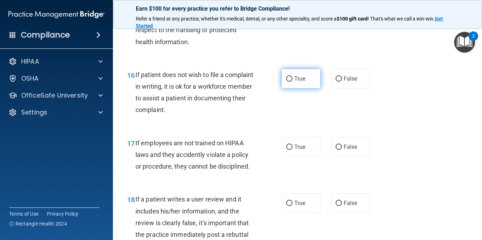
click at [292, 88] on label "True" at bounding box center [301, 78] width 39 height 19
click at [292, 82] on input "True" at bounding box center [289, 78] width 6 height 5
radio input "true"
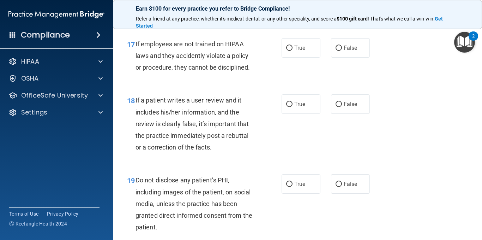
scroll to position [1297, 0]
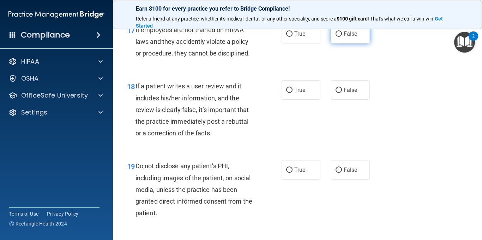
click at [355, 43] on label "False" at bounding box center [350, 33] width 39 height 19
click at [342, 37] on input "False" at bounding box center [339, 33] width 6 height 5
radio input "true"
click at [296, 173] on span "True" at bounding box center [299, 169] width 11 height 7
click at [293, 173] on input "True" at bounding box center [289, 169] width 6 height 5
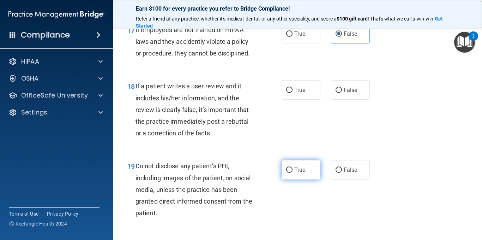
radio input "true"
click at [348, 93] on span "False" at bounding box center [351, 89] width 14 height 7
click at [342, 93] on input "False" at bounding box center [339, 90] width 6 height 5
radio input "true"
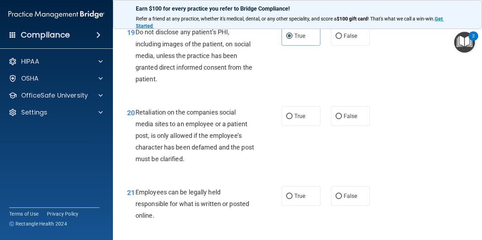
scroll to position [1467, 0]
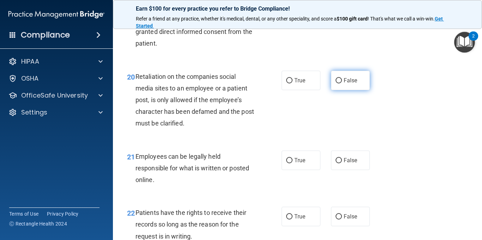
click at [352, 84] on label "False" at bounding box center [350, 80] width 39 height 19
click at [342, 83] on input "False" at bounding box center [339, 80] width 6 height 5
radio input "true"
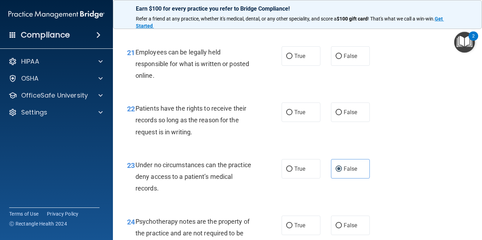
scroll to position [1580, 0]
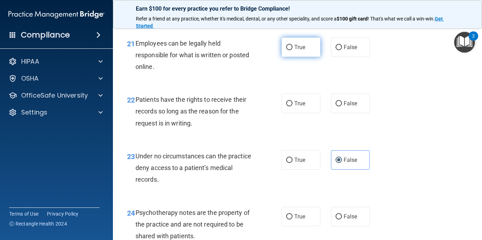
click at [291, 57] on label "True" at bounding box center [301, 46] width 39 height 19
click at [291, 50] on input "True" at bounding box center [289, 47] width 6 height 5
radio input "true"
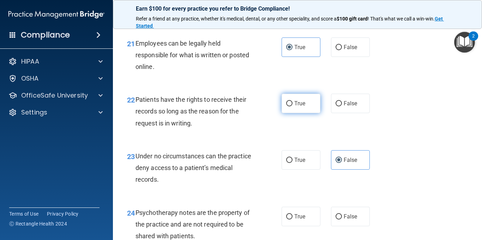
click at [302, 107] on span "True" at bounding box center [299, 103] width 11 height 7
click at [293, 106] on input "True" at bounding box center [289, 103] width 6 height 5
radio input "true"
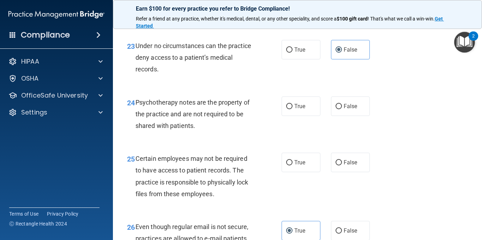
scroll to position [1721, 0]
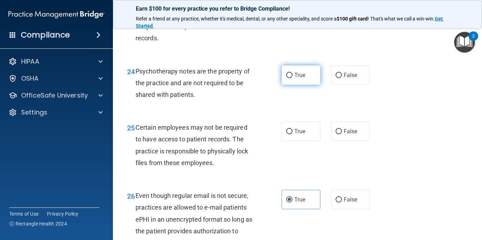
click at [296, 78] on span "True" at bounding box center [299, 75] width 11 height 7
click at [293, 78] on input "True" at bounding box center [289, 75] width 6 height 5
radio input "true"
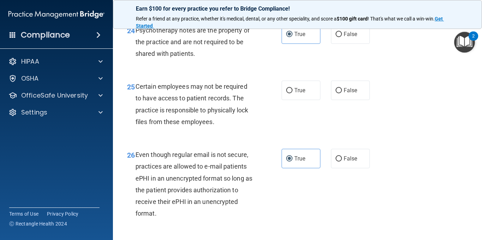
scroll to position [1763, 0]
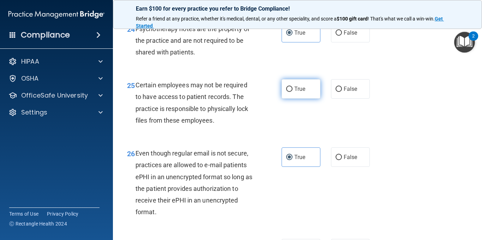
click at [305, 98] on label "True" at bounding box center [301, 88] width 39 height 19
click at [293, 92] on input "True" at bounding box center [289, 88] width 6 height 5
radio input "true"
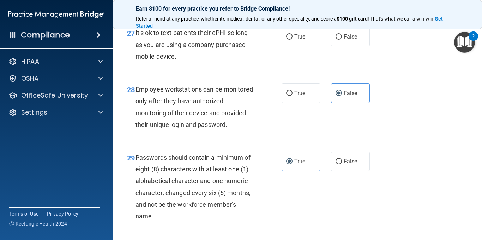
scroll to position [1989, 0]
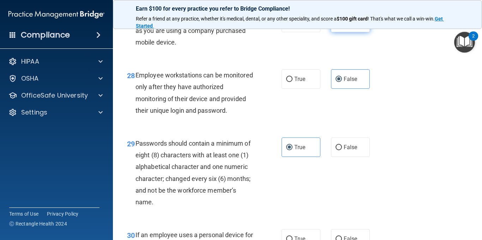
click at [340, 32] on label "False" at bounding box center [350, 22] width 39 height 19
click at [340, 25] on input "False" at bounding box center [339, 22] width 6 height 5
radio input "true"
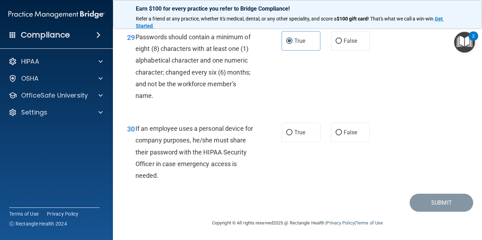
scroll to position [2119, 0]
click at [349, 130] on span "False" at bounding box center [351, 132] width 14 height 7
click at [342, 130] on input "False" at bounding box center [339, 132] width 6 height 5
radio input "true"
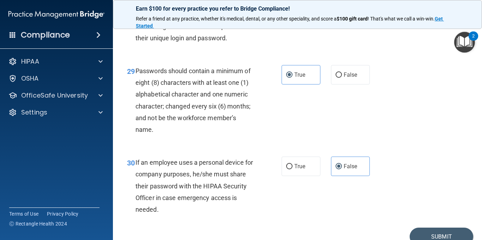
scroll to position [2118, 0]
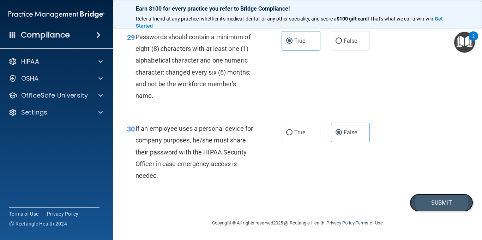
click at [450, 205] on button "Submit" at bounding box center [442, 202] width 64 height 18
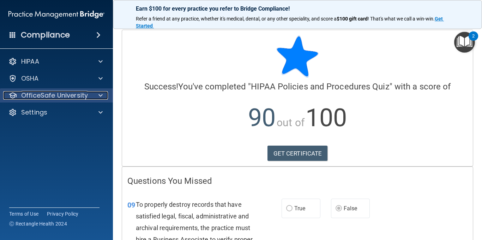
click at [84, 98] on p "OfficeSafe University" at bounding box center [54, 95] width 67 height 8
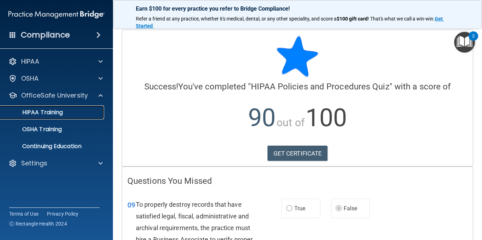
click at [76, 111] on div "HIPAA Training" at bounding box center [53, 112] width 96 height 7
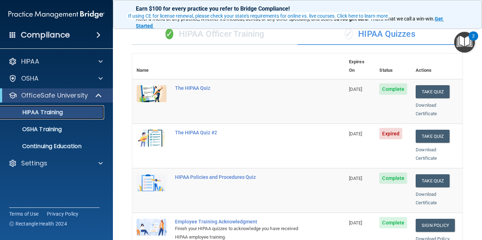
scroll to position [56, 0]
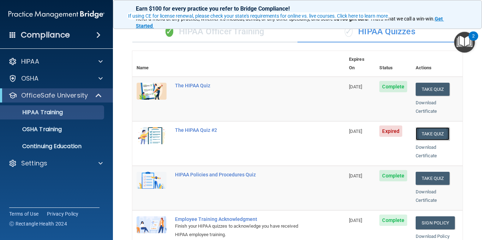
click at [438, 127] on button "Take Quiz" at bounding box center [433, 133] width 34 height 13
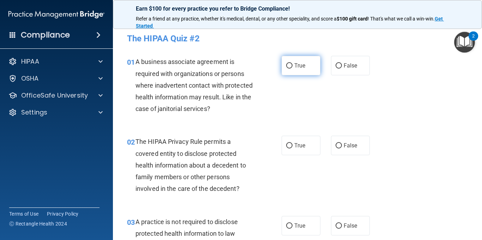
click at [295, 65] on span "True" at bounding box center [299, 65] width 11 height 7
click at [293, 65] on input "True" at bounding box center [289, 65] width 6 height 5
radio input "true"
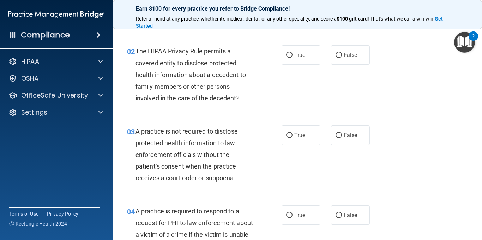
scroll to position [99, 0]
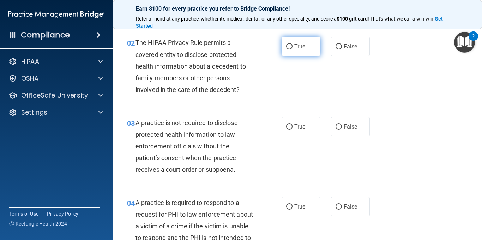
click at [292, 50] on label "True" at bounding box center [301, 46] width 39 height 19
click at [292, 49] on input "True" at bounding box center [289, 46] width 6 height 5
radio input "true"
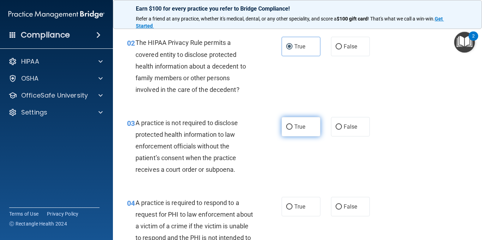
click at [289, 127] on input "True" at bounding box center [289, 126] width 6 height 5
radio input "true"
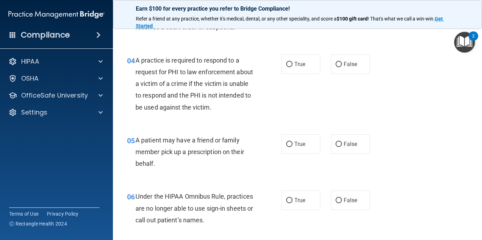
scroll to position [254, 0]
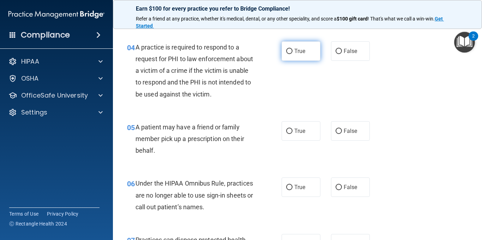
click at [288, 55] on label "True" at bounding box center [301, 50] width 39 height 19
click at [288, 54] on input "True" at bounding box center [289, 51] width 6 height 5
radio input "true"
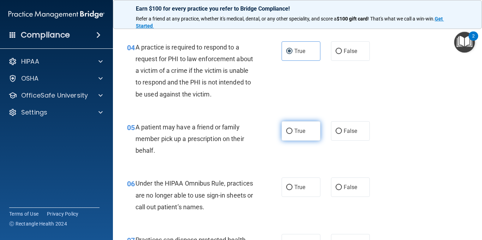
click at [294, 133] on span "True" at bounding box center [299, 130] width 11 height 7
click at [293, 133] on input "True" at bounding box center [289, 130] width 6 height 5
radio input "true"
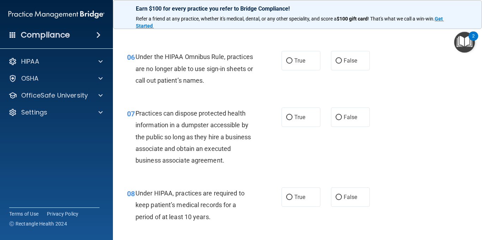
scroll to position [395, 0]
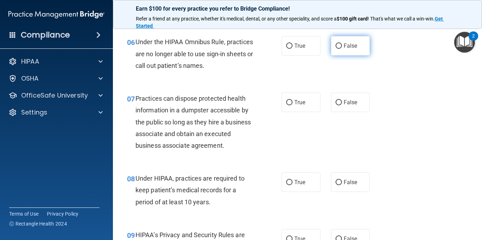
click at [345, 51] on label "False" at bounding box center [350, 45] width 39 height 19
click at [342, 49] on input "False" at bounding box center [339, 45] width 6 height 5
radio input "true"
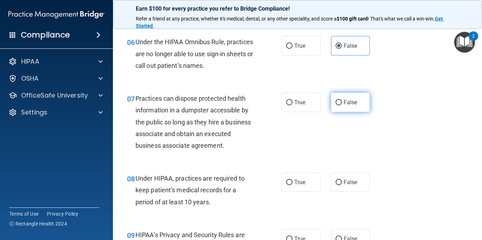
click at [340, 104] on label "False" at bounding box center [350, 101] width 39 height 19
click at [340, 104] on input "False" at bounding box center [339, 102] width 6 height 5
radio input "true"
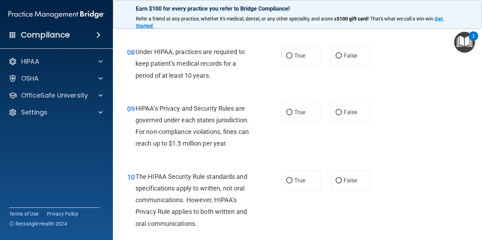
scroll to position [522, 0]
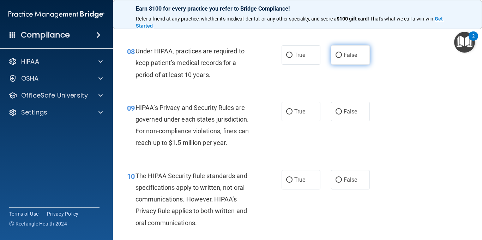
click at [336, 54] on input "False" at bounding box center [339, 55] width 6 height 5
radio input "true"
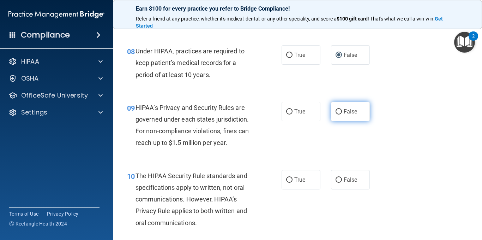
click at [344, 109] on span "False" at bounding box center [351, 111] width 14 height 7
click at [342, 109] on input "False" at bounding box center [339, 111] width 6 height 5
radio input "true"
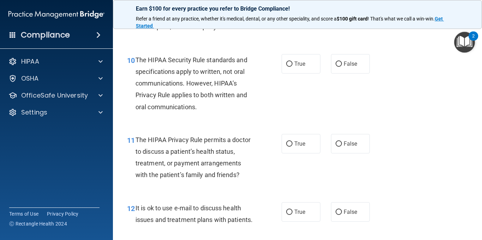
scroll to position [649, 0]
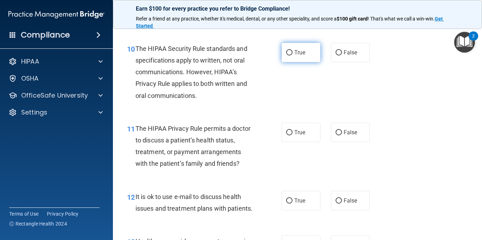
click at [297, 55] on span "True" at bounding box center [299, 52] width 11 height 7
click at [293, 55] on input "True" at bounding box center [289, 52] width 6 height 5
radio input "true"
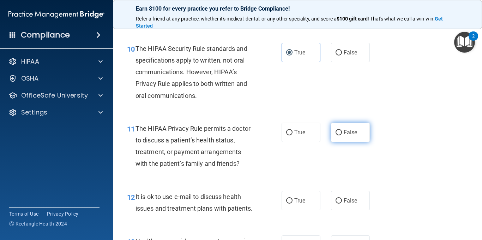
click at [347, 136] on label "False" at bounding box center [350, 131] width 39 height 19
click at [342, 135] on input "False" at bounding box center [339, 132] width 6 height 5
radio input "true"
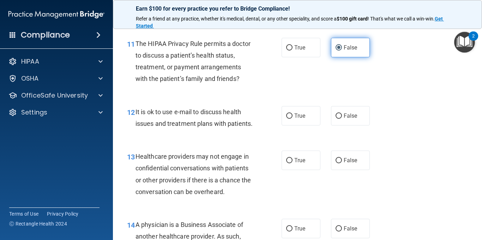
scroll to position [748, 0]
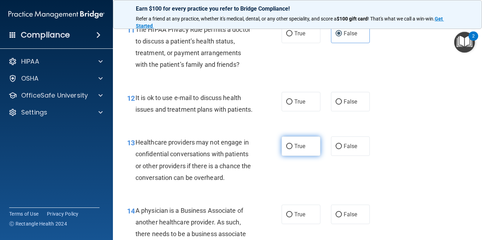
click at [296, 149] on span "True" at bounding box center [299, 146] width 11 height 7
click at [293, 149] on input "True" at bounding box center [289, 146] width 6 height 5
radio input "true"
click at [301, 104] on span "True" at bounding box center [299, 101] width 11 height 7
click at [293, 104] on input "True" at bounding box center [289, 101] width 6 height 5
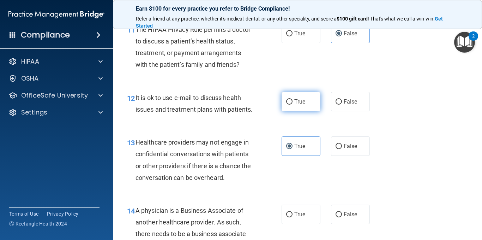
radio input "true"
click at [451, 122] on div "12 It is ok to use e-mail to discuss health issues and treatment plans with pat…" at bounding box center [298, 105] width 352 height 44
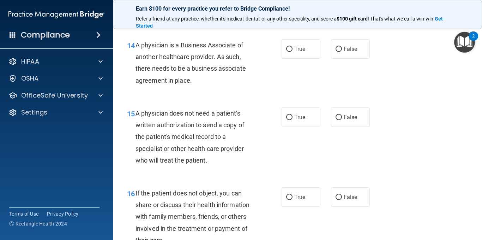
scroll to position [928, 0]
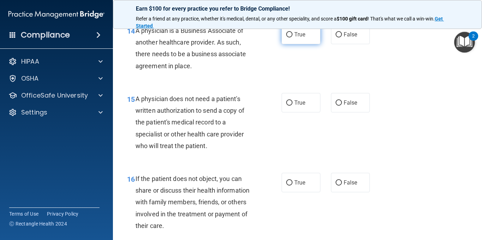
click at [316, 41] on label "True" at bounding box center [301, 34] width 39 height 19
click at [293, 37] on input "True" at bounding box center [289, 34] width 6 height 5
radio input "true"
click at [345, 112] on label "False" at bounding box center [350, 102] width 39 height 19
click at [342, 106] on input "False" at bounding box center [339, 102] width 6 height 5
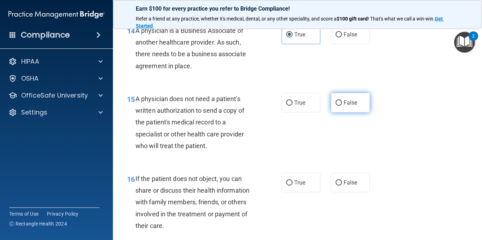
radio input "true"
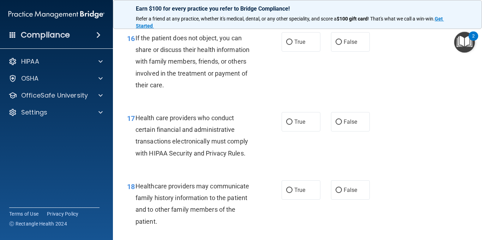
scroll to position [1069, 0]
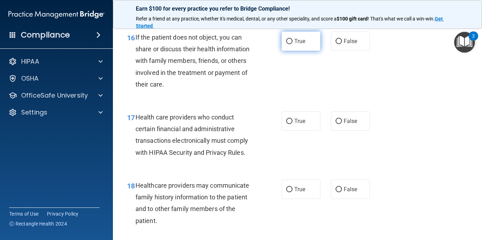
click at [290, 51] on label "True" at bounding box center [301, 40] width 39 height 19
click at [290, 44] on input "True" at bounding box center [289, 41] width 6 height 5
radio input "true"
click at [296, 124] on span "True" at bounding box center [299, 121] width 11 height 7
click at [293, 124] on input "True" at bounding box center [289, 121] width 6 height 5
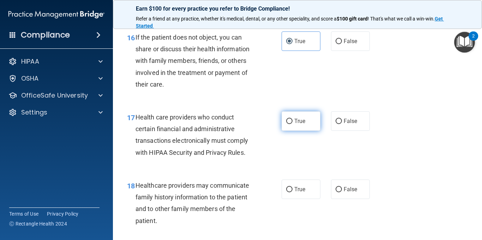
radio input "true"
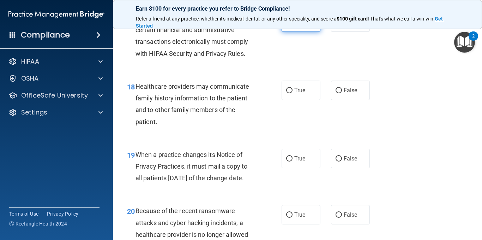
scroll to position [1182, 0]
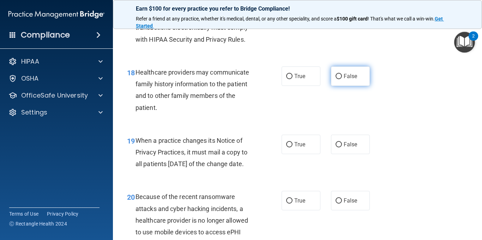
click at [344, 79] on span "False" at bounding box center [351, 76] width 14 height 7
click at [342, 79] on input "False" at bounding box center [339, 76] width 6 height 5
radio input "true"
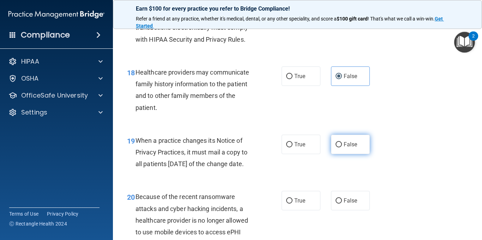
click at [350, 148] on span "False" at bounding box center [351, 144] width 14 height 7
click at [342, 147] on input "False" at bounding box center [339, 144] width 6 height 5
radio input "true"
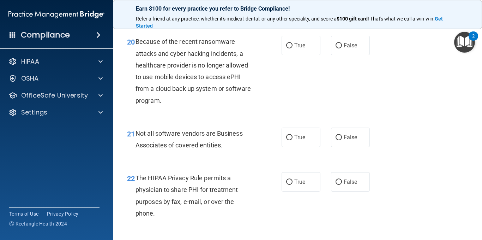
scroll to position [1337, 0]
click at [293, 55] on label "True" at bounding box center [301, 44] width 39 height 19
click at [293, 48] on input "True" at bounding box center [289, 45] width 6 height 5
radio input "true"
click at [302, 146] on label "True" at bounding box center [301, 136] width 39 height 19
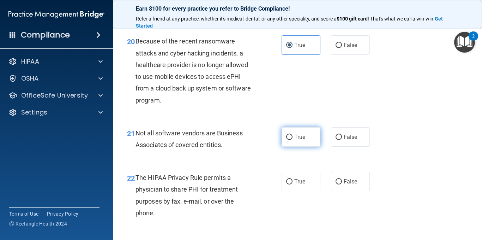
click at [293, 140] on input "True" at bounding box center [289, 136] width 6 height 5
radio input "true"
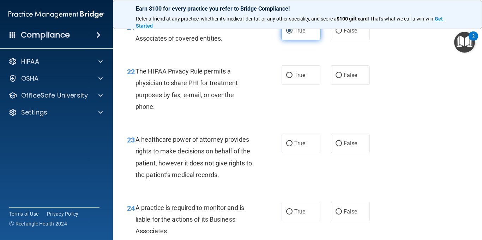
scroll to position [1450, 0]
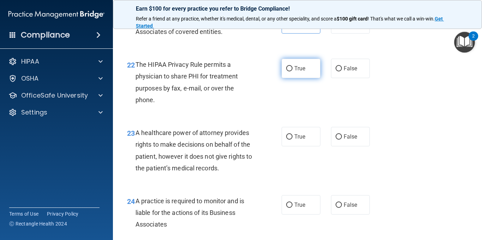
click at [298, 72] on span "True" at bounding box center [299, 68] width 11 height 7
click at [293, 71] on input "True" at bounding box center [289, 68] width 6 height 5
radio input "true"
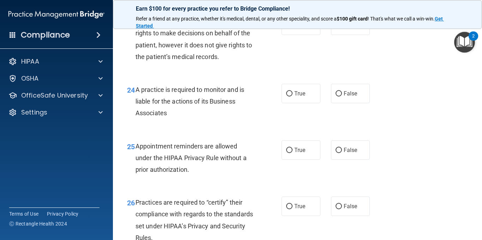
scroll to position [1563, 0]
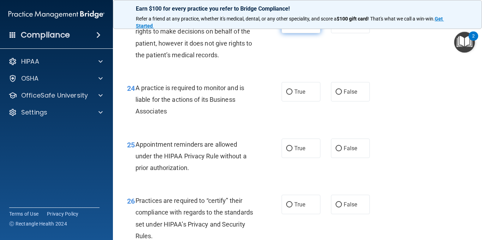
click at [293, 33] on label "True" at bounding box center [301, 23] width 39 height 19
click at [293, 26] on input "True" at bounding box center [289, 23] width 6 height 5
radio input "true"
click at [289, 95] on input "True" at bounding box center [289, 91] width 6 height 5
radio input "true"
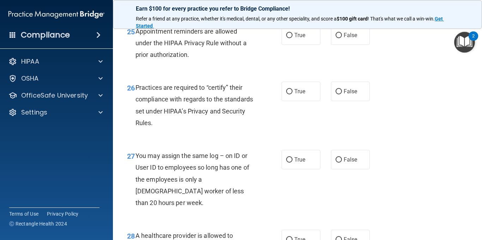
scroll to position [1690, 0]
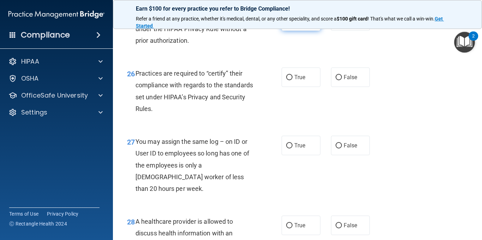
click at [297, 31] on label "True" at bounding box center [301, 20] width 39 height 19
click at [293, 24] on input "True" at bounding box center [289, 21] width 6 height 5
radio input "true"
click at [344, 80] on span "False" at bounding box center [351, 77] width 14 height 7
click at [341, 80] on input "False" at bounding box center [339, 77] width 6 height 5
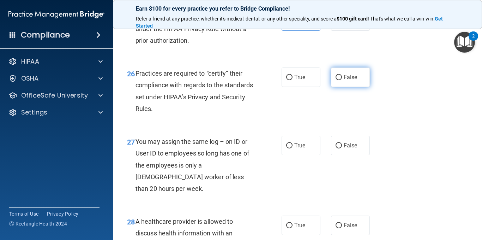
radio input "true"
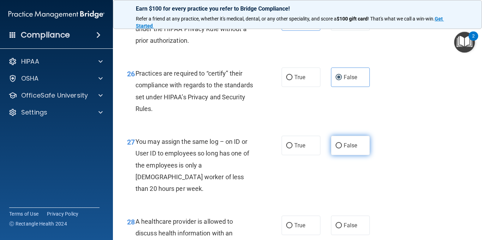
click at [347, 155] on label "False" at bounding box center [350, 145] width 39 height 19
click at [342, 148] on input "False" at bounding box center [339, 145] width 6 height 5
radio input "true"
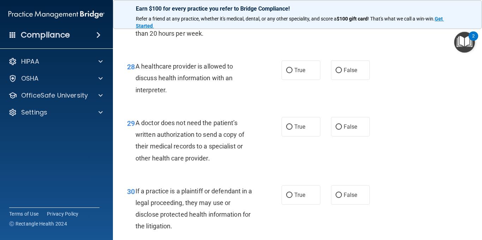
scroll to position [1846, 0]
click at [313, 79] on label "True" at bounding box center [301, 69] width 39 height 19
click at [293, 73] on input "True" at bounding box center [289, 69] width 6 height 5
radio input "true"
click at [337, 136] on label "False" at bounding box center [350, 125] width 39 height 19
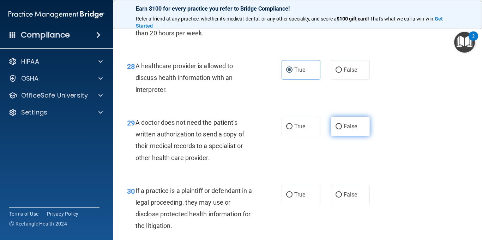
click at [337, 129] on input "False" at bounding box center [339, 126] width 6 height 5
radio input "true"
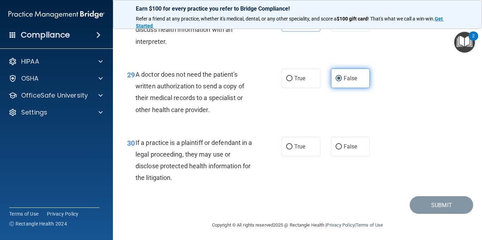
scroll to position [1902, 0]
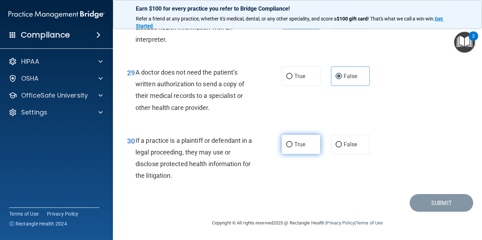
click at [302, 143] on label "True" at bounding box center [301, 143] width 39 height 19
click at [293, 143] on input "True" at bounding box center [289, 144] width 6 height 5
radio input "true"
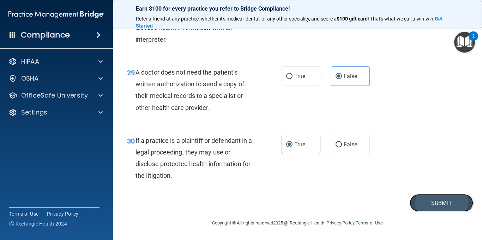
click at [434, 202] on button "Submit" at bounding box center [442, 203] width 64 height 18
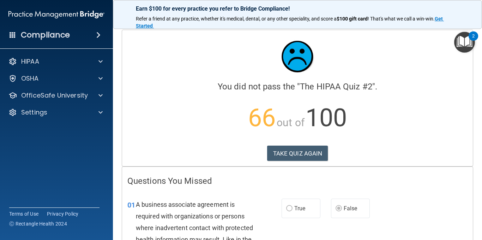
click at [434, 202] on div "01 A business associate agreement is required with organizations or persons whe…" at bounding box center [297, 230] width 351 height 80
click at [316, 156] on button "TAKE QUIZ AGAIN" at bounding box center [297, 153] width 61 height 16
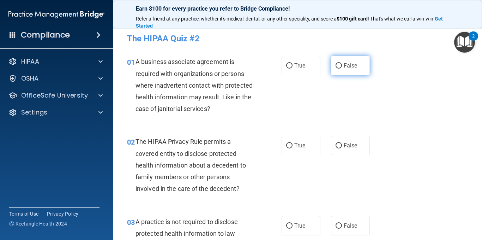
click at [339, 65] on label "False" at bounding box center [350, 65] width 39 height 19
click at [339, 65] on input "False" at bounding box center [339, 65] width 6 height 5
radio input "true"
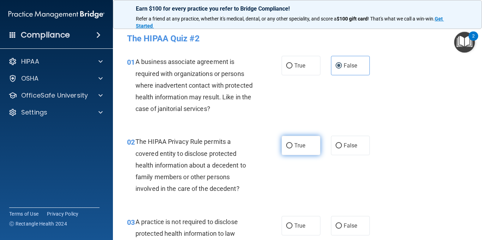
click at [304, 142] on label "True" at bounding box center [301, 145] width 39 height 19
click at [293, 143] on input "True" at bounding box center [289, 145] width 6 height 5
radio input "true"
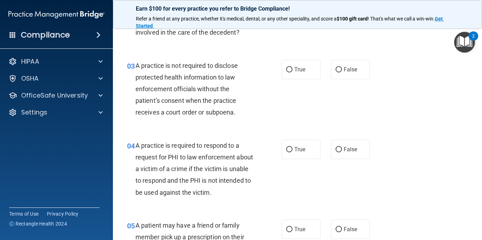
scroll to position [169, 0]
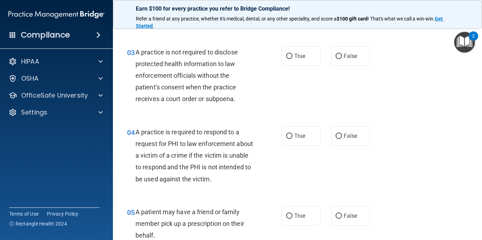
click at [304, 142] on label "True" at bounding box center [301, 135] width 39 height 19
click at [293, 139] on input "True" at bounding box center [289, 135] width 6 height 5
radio input "true"
click at [338, 55] on input "False" at bounding box center [339, 56] width 6 height 5
radio input "true"
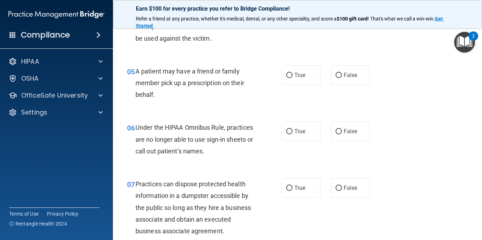
scroll to position [311, 0]
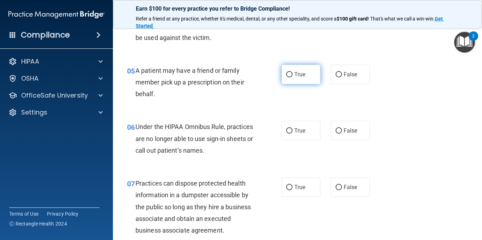
click at [299, 75] on span "True" at bounding box center [299, 74] width 11 height 7
click at [293, 75] on input "True" at bounding box center [289, 74] width 6 height 5
radio input "true"
click at [346, 132] on span "False" at bounding box center [351, 130] width 14 height 7
click at [342, 132] on input "False" at bounding box center [339, 130] width 6 height 5
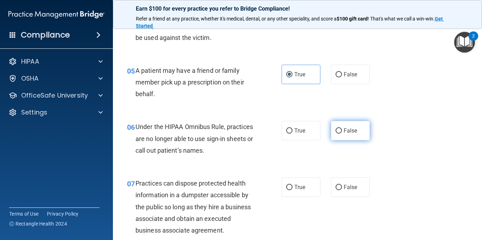
radio input "true"
click at [353, 184] on span "False" at bounding box center [351, 187] width 14 height 7
click at [342, 185] on input "False" at bounding box center [339, 187] width 6 height 5
radio input "true"
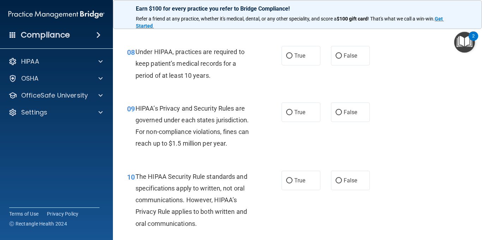
scroll to position [522, 0]
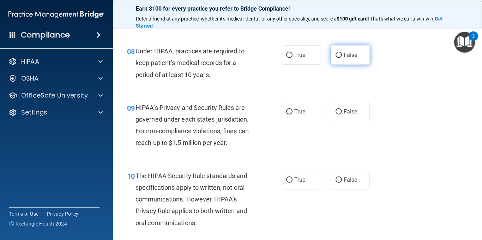
click at [336, 54] on input "False" at bounding box center [339, 55] width 6 height 5
radio input "true"
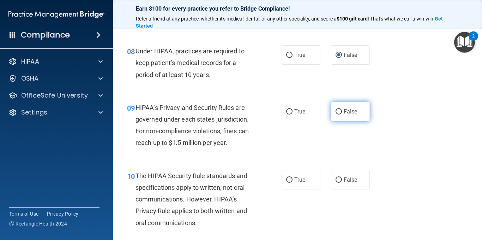
click at [344, 108] on span "False" at bounding box center [351, 111] width 14 height 7
click at [342, 109] on input "False" at bounding box center [339, 111] width 6 height 5
radio input "true"
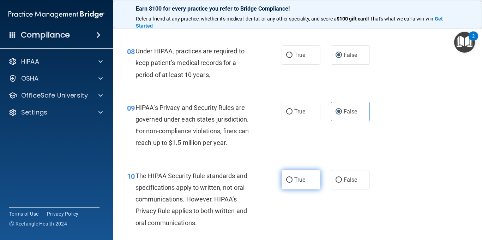
click at [306, 180] on label "True" at bounding box center [301, 179] width 39 height 19
click at [293, 180] on input "True" at bounding box center [289, 179] width 6 height 5
radio input "true"
click at [435, 162] on div "10 The HIPAA Security Rule standards and specifications apply to written, not o…" at bounding box center [298, 201] width 352 height 80
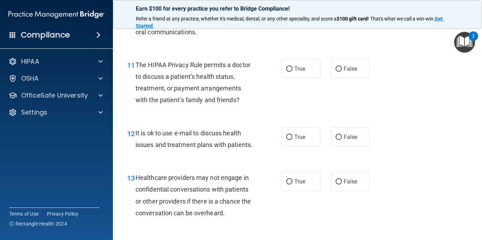
scroll to position [728, 0]
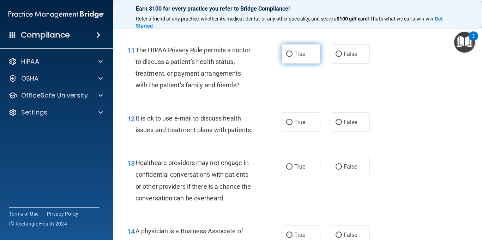
click at [298, 56] on span "True" at bounding box center [299, 53] width 11 height 7
click at [293, 56] on input "True" at bounding box center [289, 54] width 6 height 5
radio input "true"
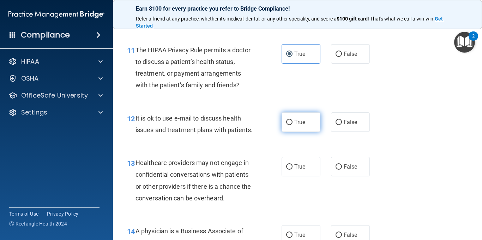
click at [291, 124] on label "True" at bounding box center [301, 121] width 39 height 19
click at [291, 124] on input "True" at bounding box center [289, 122] width 6 height 5
radio input "true"
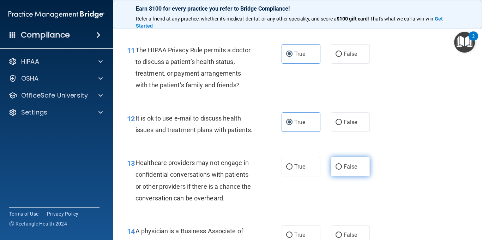
click at [336, 169] on input "False" at bounding box center [339, 166] width 6 height 5
radio input "true"
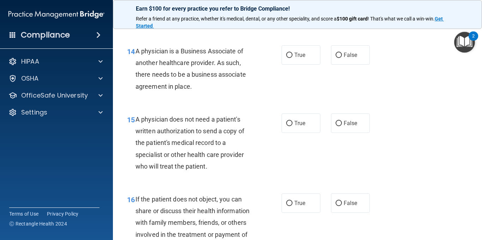
scroll to position [915, 0]
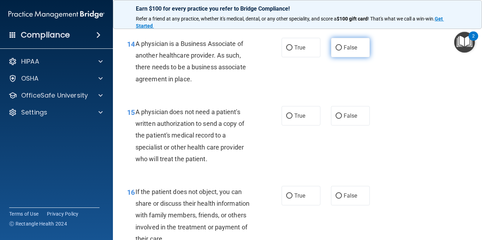
click at [348, 51] on span "False" at bounding box center [351, 47] width 14 height 7
click at [342, 50] on input "False" at bounding box center [339, 47] width 6 height 5
radio input "true"
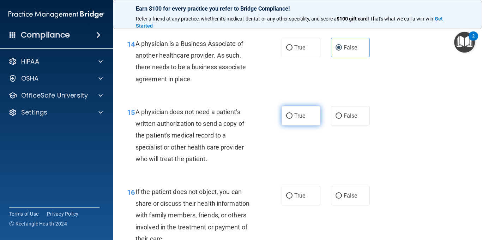
click at [294, 125] on label "True" at bounding box center [301, 115] width 39 height 19
click at [293, 119] on input "True" at bounding box center [289, 115] width 6 height 5
radio input "true"
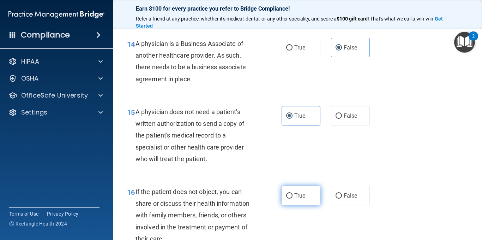
click at [304, 205] on label "True" at bounding box center [301, 195] width 39 height 19
click at [293, 198] on input "True" at bounding box center [289, 195] width 6 height 5
radio input "true"
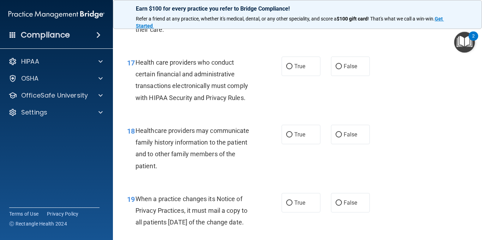
scroll to position [1128, 0]
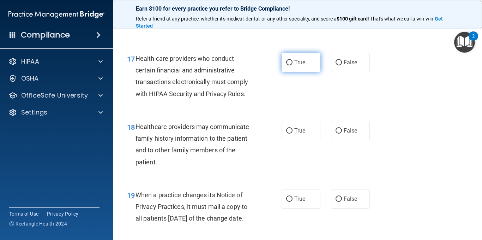
click at [296, 66] on span "True" at bounding box center [299, 62] width 11 height 7
click at [293, 65] on input "True" at bounding box center [289, 62] width 6 height 5
radio input "true"
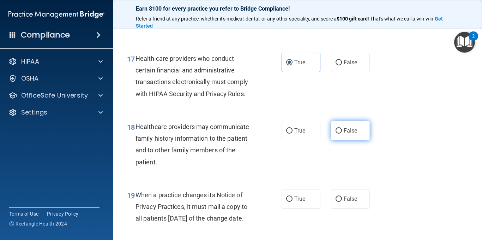
click at [339, 137] on label "False" at bounding box center [350, 130] width 39 height 19
click at [339, 133] on input "False" at bounding box center [339, 130] width 6 height 5
radio input "true"
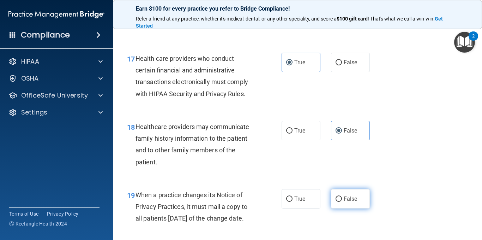
click at [353, 202] on span "False" at bounding box center [351, 198] width 14 height 7
click at [342, 202] on input "False" at bounding box center [339, 198] width 6 height 5
radio input "true"
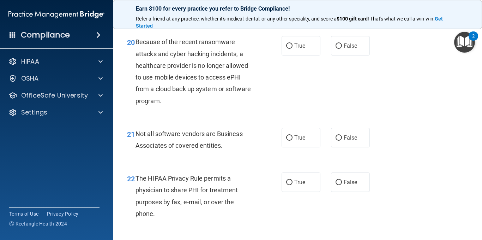
scroll to position [1340, 0]
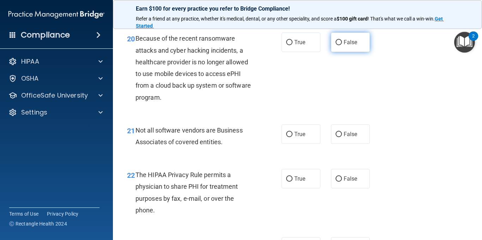
click at [349, 52] on label "False" at bounding box center [350, 41] width 39 height 19
click at [342, 45] on input "False" at bounding box center [339, 42] width 6 height 5
radio input "true"
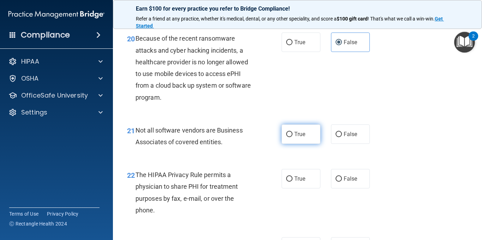
click at [299, 137] on span "True" at bounding box center [299, 134] width 11 height 7
click at [293, 137] on input "True" at bounding box center [289, 134] width 6 height 5
radio input "true"
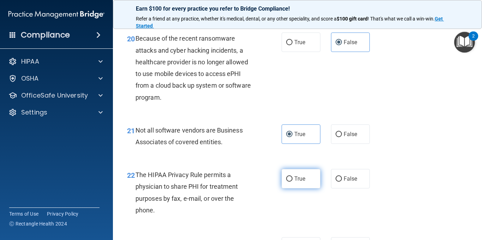
click at [300, 182] on span "True" at bounding box center [299, 178] width 11 height 7
click at [293, 181] on input "True" at bounding box center [289, 178] width 6 height 5
radio input "true"
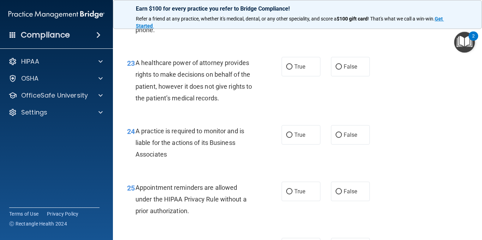
scroll to position [1531, 0]
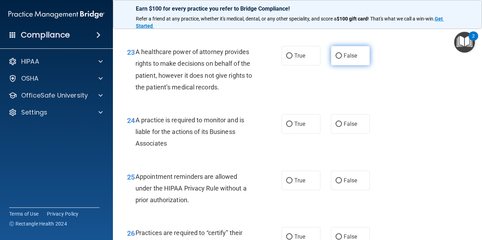
click at [347, 59] on span "False" at bounding box center [351, 55] width 14 height 7
click at [342, 59] on input "False" at bounding box center [339, 55] width 6 height 5
radio input "true"
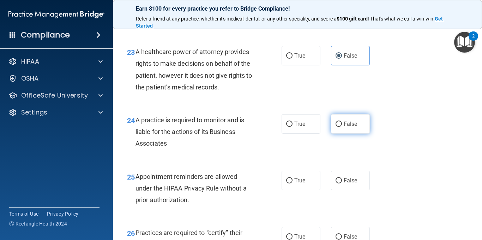
click at [345, 127] on span "False" at bounding box center [351, 123] width 14 height 7
click at [342, 127] on input "False" at bounding box center [339, 123] width 6 height 5
radio input "true"
click at [345, 127] on span "False" at bounding box center [351, 123] width 14 height 7
click at [342, 127] on input "False" at bounding box center [339, 123] width 6 height 5
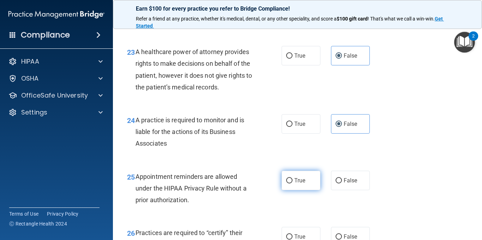
click at [302, 184] on span "True" at bounding box center [299, 180] width 11 height 7
click at [293, 183] on input "True" at bounding box center [289, 180] width 6 height 5
radio input "true"
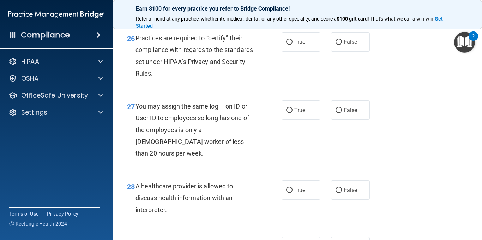
scroll to position [1729, 0]
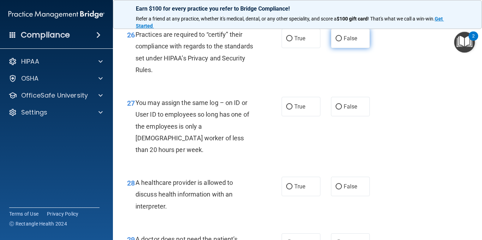
click at [342, 48] on label "False" at bounding box center [350, 38] width 39 height 19
click at [342, 41] on input "False" at bounding box center [339, 38] width 6 height 5
radio input "true"
click at [344, 110] on span "False" at bounding box center [351, 106] width 14 height 7
click at [342, 109] on input "False" at bounding box center [339, 106] width 6 height 5
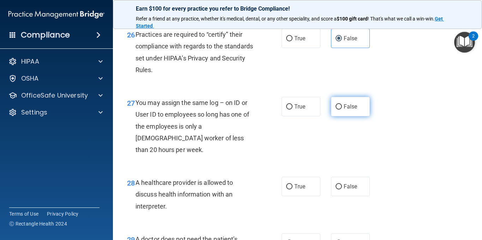
radio input "true"
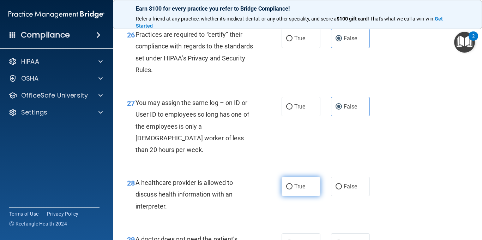
click at [306, 196] on label "True" at bounding box center [301, 185] width 39 height 19
click at [293, 189] on input "True" at bounding box center [289, 186] width 6 height 5
radio input "true"
click at [306, 196] on label "True" at bounding box center [301, 185] width 39 height 19
click at [293, 189] on input "True" at bounding box center [289, 186] width 6 height 5
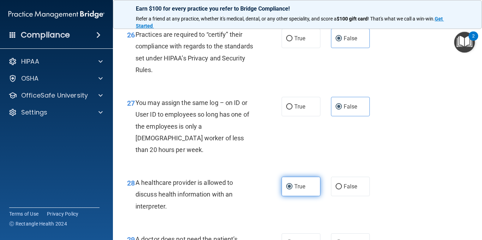
click at [306, 196] on label "True" at bounding box center [301, 185] width 39 height 19
click at [293, 189] on input "True" at bounding box center [289, 186] width 6 height 5
click at [379, 186] on div "28 A healthcare provider is allowed to discuss health information with an inter…" at bounding box center [298, 196] width 352 height 56
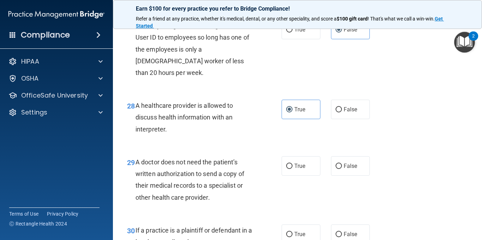
scroll to position [1907, 0]
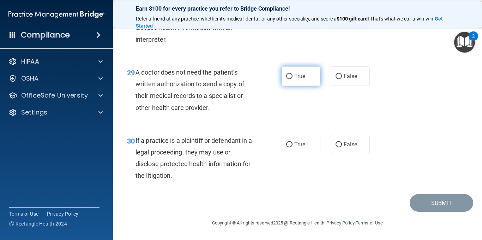
click at [299, 75] on span "True" at bounding box center [299, 76] width 11 height 7
click at [293, 75] on input "True" at bounding box center [289, 76] width 6 height 5
radio input "true"
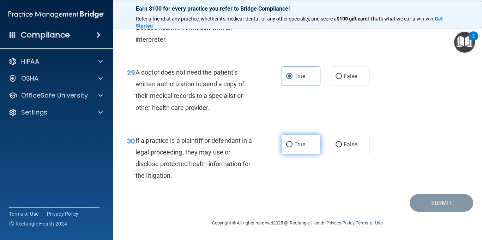
click at [297, 144] on span "True" at bounding box center [299, 144] width 11 height 7
click at [293, 144] on input "True" at bounding box center [289, 144] width 6 height 5
radio input "true"
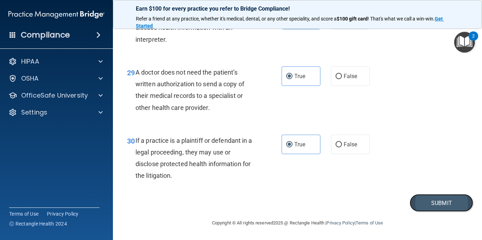
click at [441, 199] on button "Submit" at bounding box center [442, 203] width 64 height 18
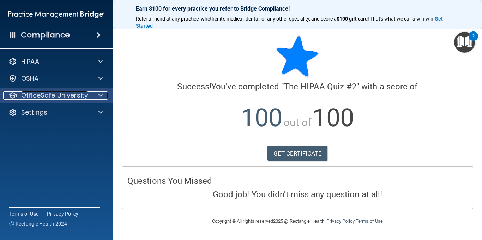
click at [79, 91] on p "OfficeSafe University" at bounding box center [54, 95] width 67 height 8
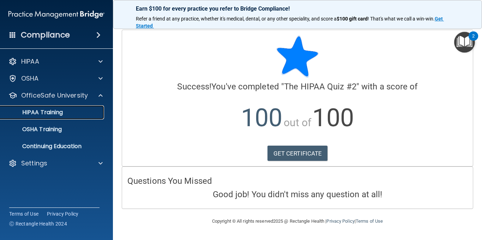
click at [73, 115] on div "HIPAA Training" at bounding box center [53, 112] width 96 height 7
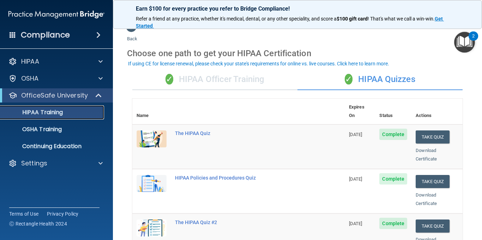
scroll to position [7, 0]
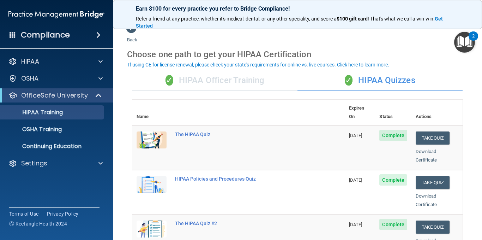
click at [205, 77] on div "✓ HIPAA Officer Training" at bounding box center [214, 80] width 165 height 21
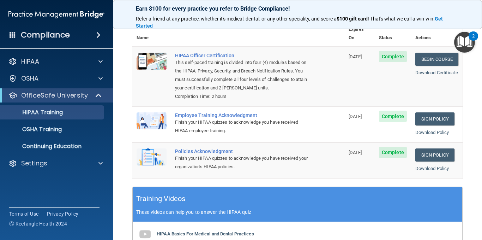
scroll to position [87, 0]
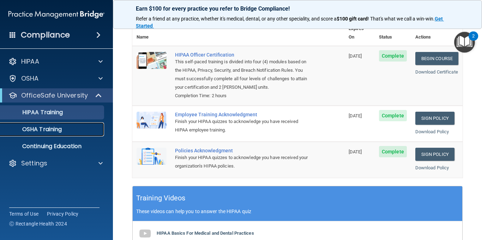
click at [65, 132] on div "OSHA Training" at bounding box center [53, 129] width 96 height 7
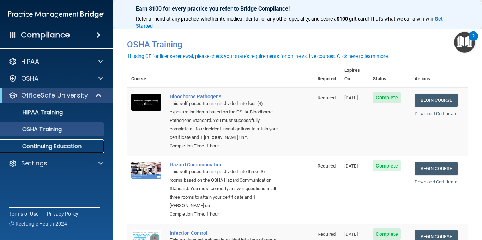
click at [83, 148] on p "Continuing Education" at bounding box center [53, 146] width 96 height 7
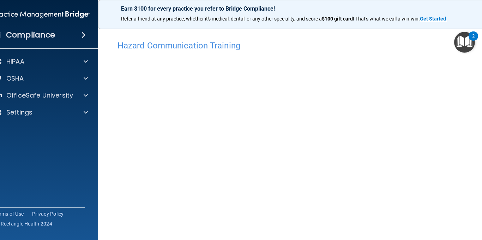
scroll to position [26, 0]
drag, startPoint x: 477, startPoint y: 126, endPoint x: 481, endPoint y: 191, distance: 65.8
click at [481, 191] on main "Hazard Communication Training This course doesn’t expire until 09/03/2025. Are …" at bounding box center [297, 131] width 399 height 217
click at [477, 229] on div "Hazard Communication Training This course doesn’t expire until 09/03/2025. Are …" at bounding box center [297, 113] width 371 height 260
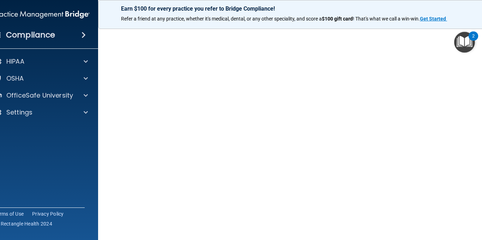
scroll to position [26, 0]
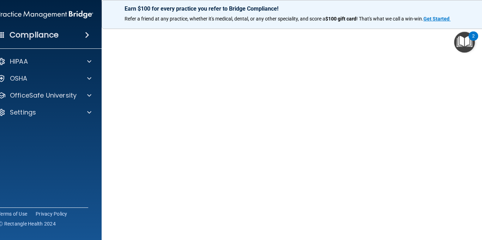
scroll to position [42, 0]
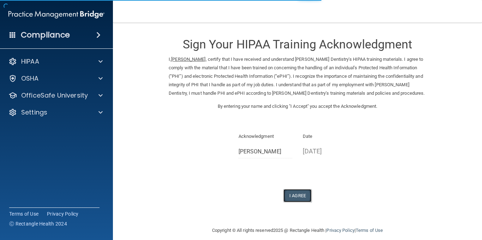
click at [300, 202] on button "I Agree" at bounding box center [297, 195] width 28 height 13
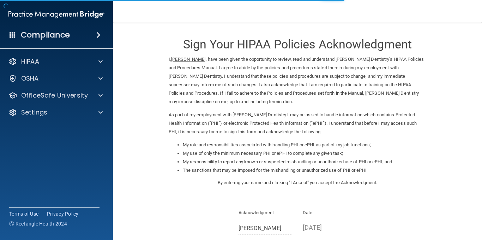
click at [474, 122] on main "Sign Your HIPAA Policies Acknowledgment I, [PERSON_NAME] , have been given the …" at bounding box center [297, 131] width 369 height 217
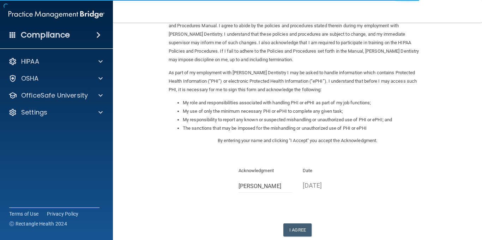
scroll to position [44, 0]
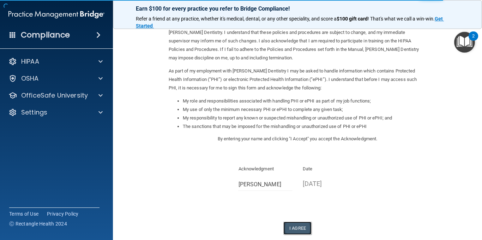
click at [296, 226] on button "I Agree" at bounding box center [297, 227] width 28 height 13
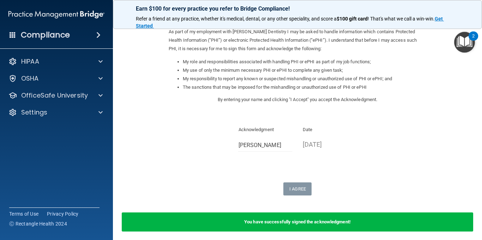
scroll to position [86, 0]
